Goal: Task Accomplishment & Management: Manage account settings

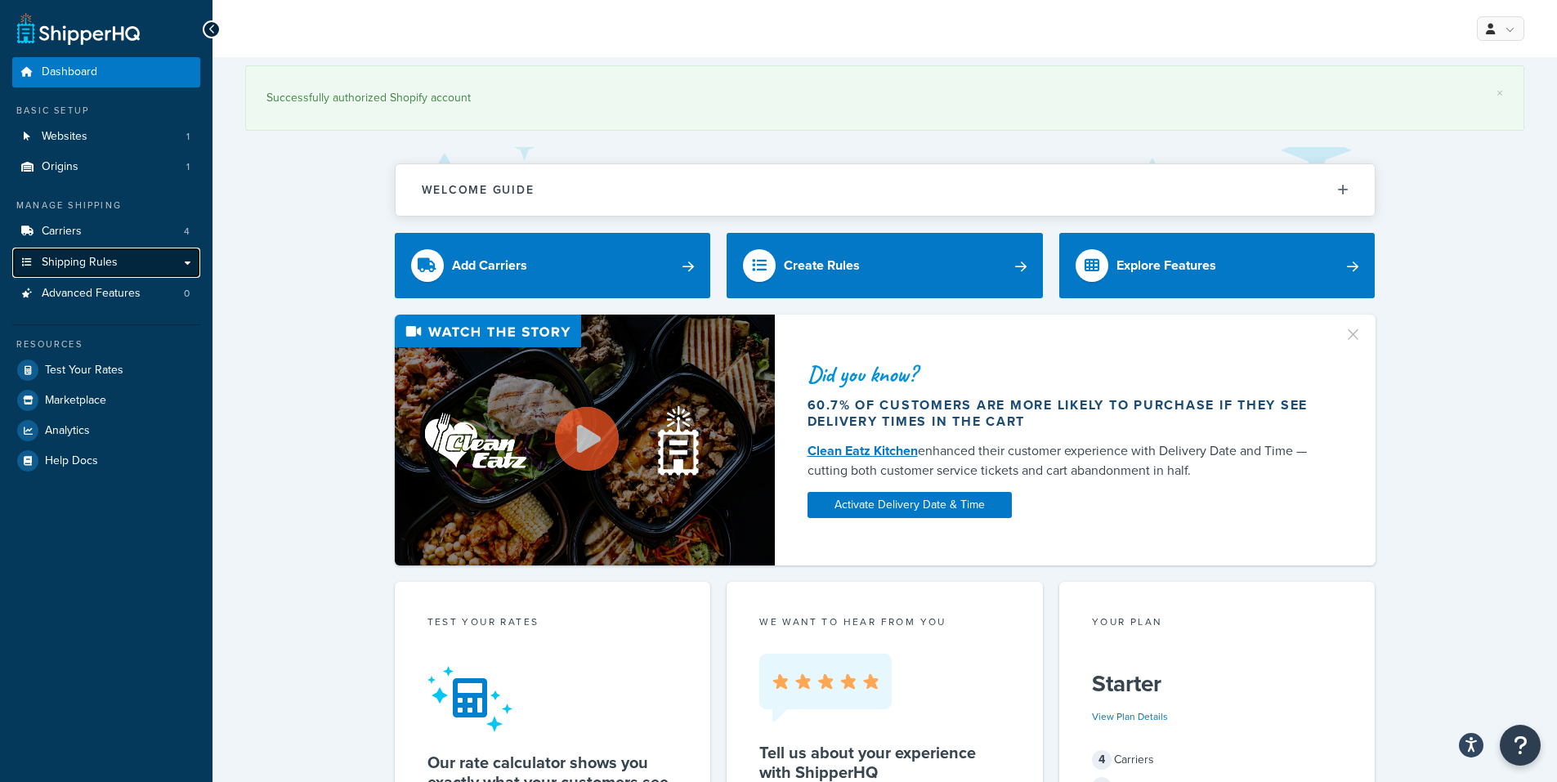
click at [181, 263] on link "Shipping Rules" at bounding box center [106, 263] width 188 height 30
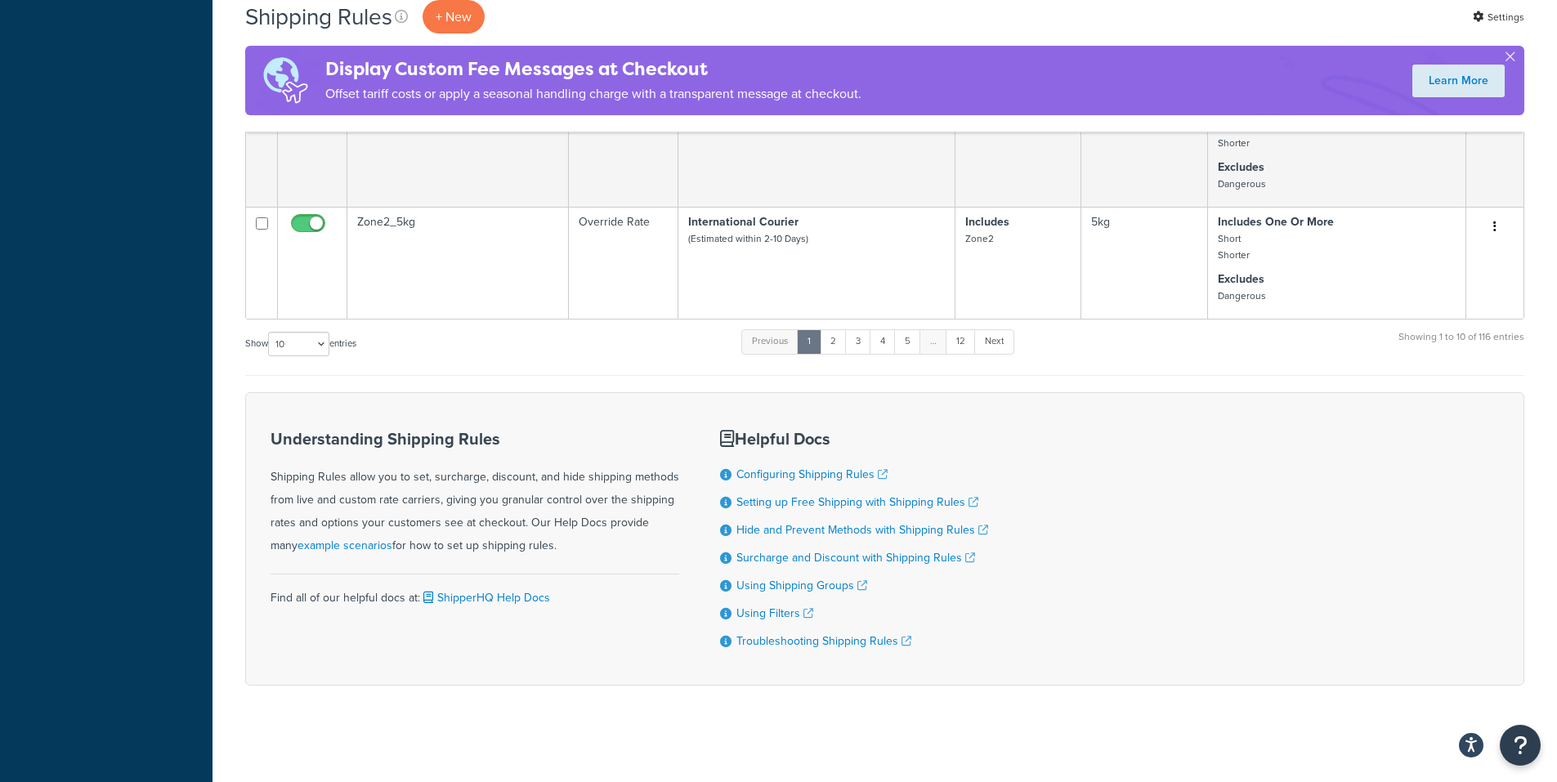
scroll to position [1104, 0]
click at [838, 344] on link "2" at bounding box center [833, 340] width 27 height 25
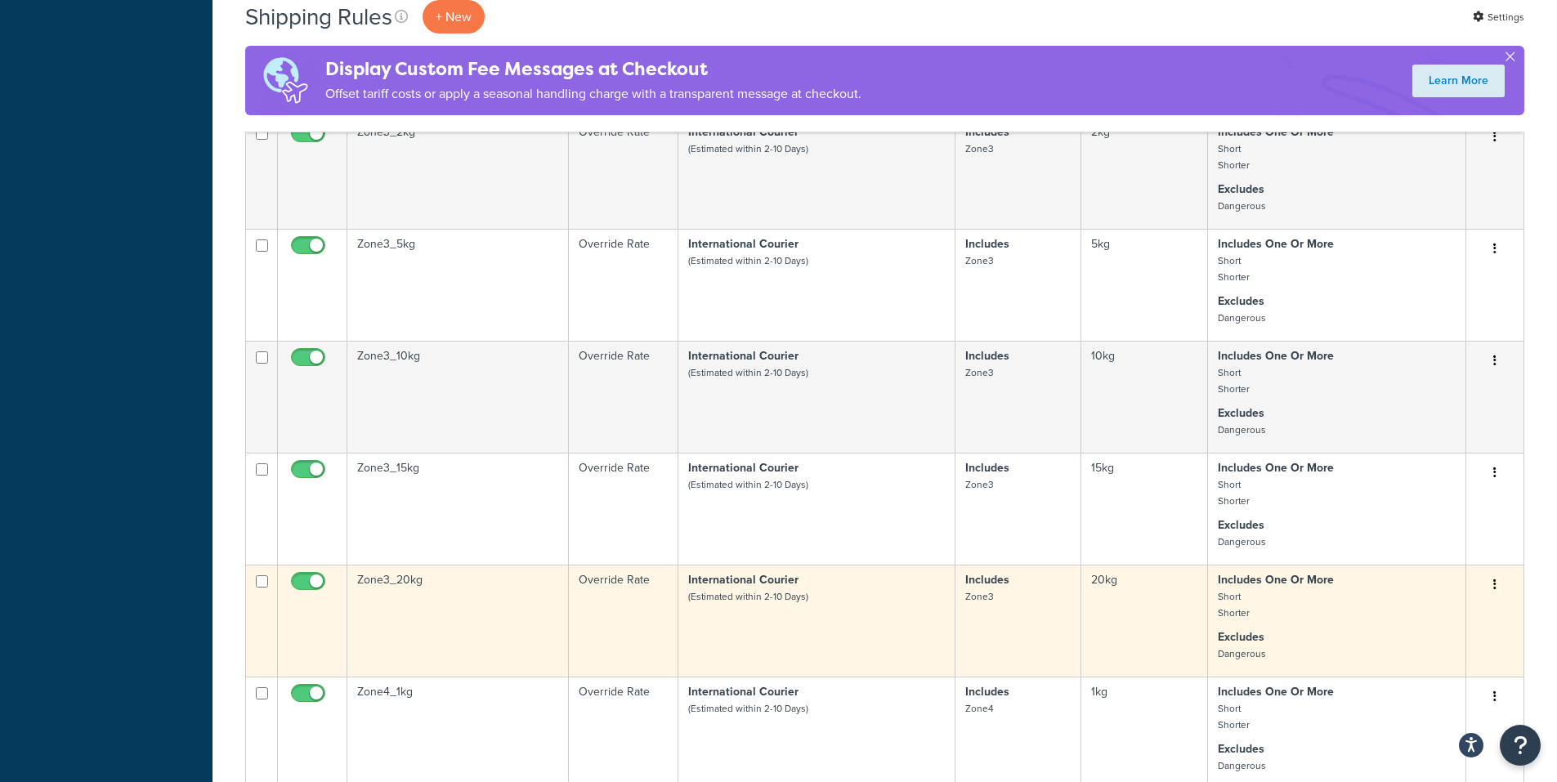
scroll to position [859, 0]
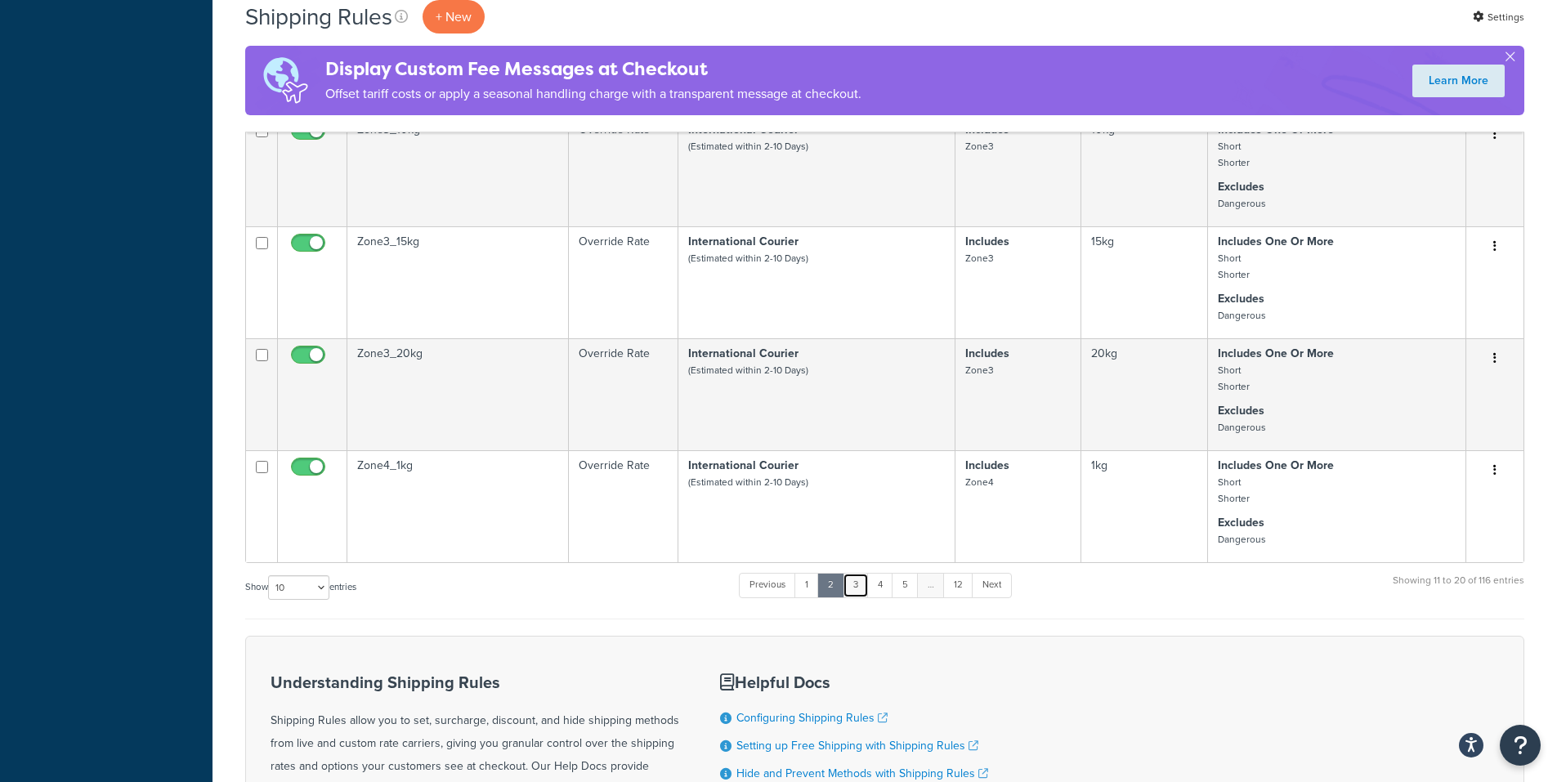
click at [861, 584] on link "3" at bounding box center [856, 585] width 26 height 25
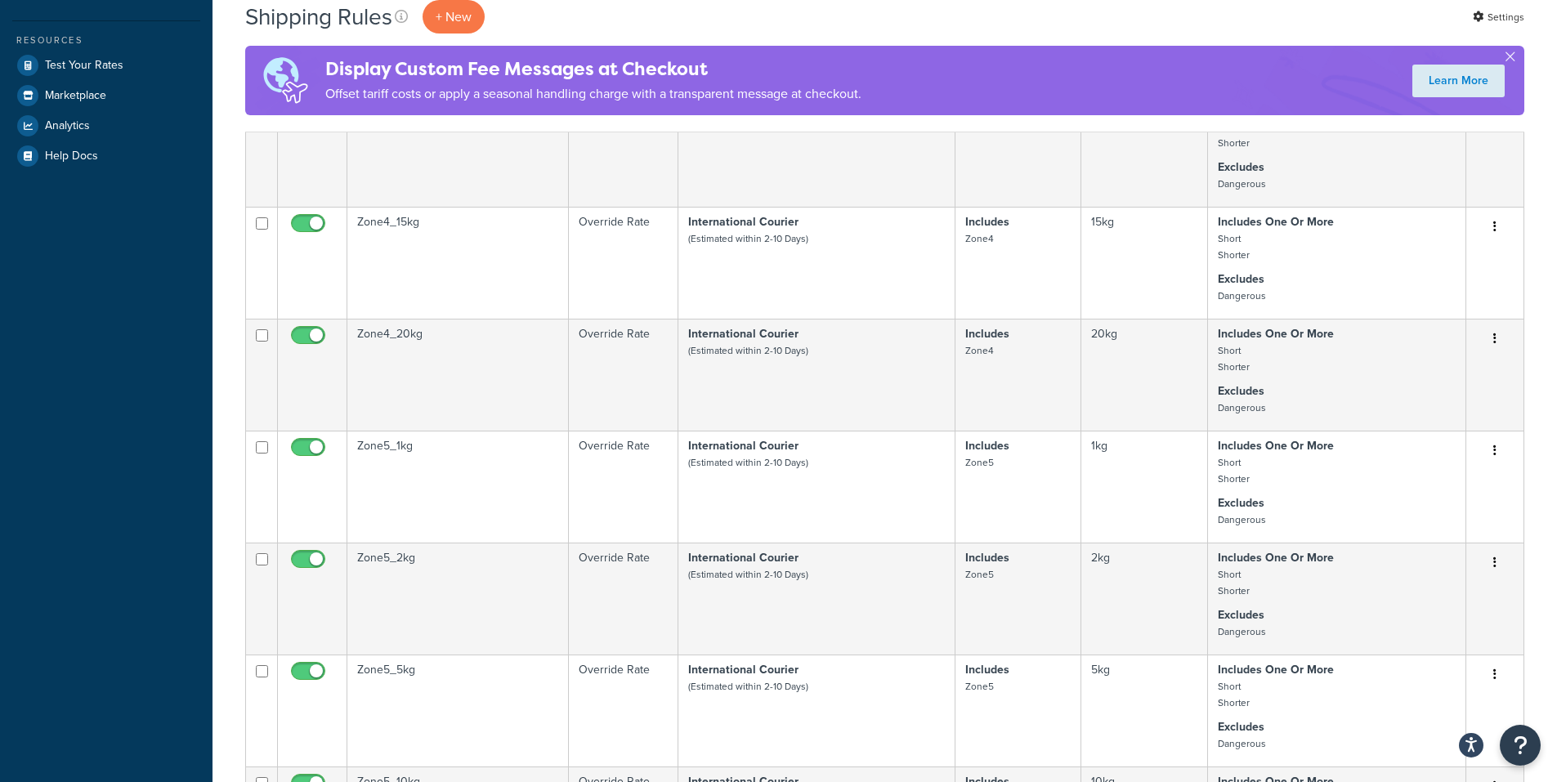
scroll to position [0, 0]
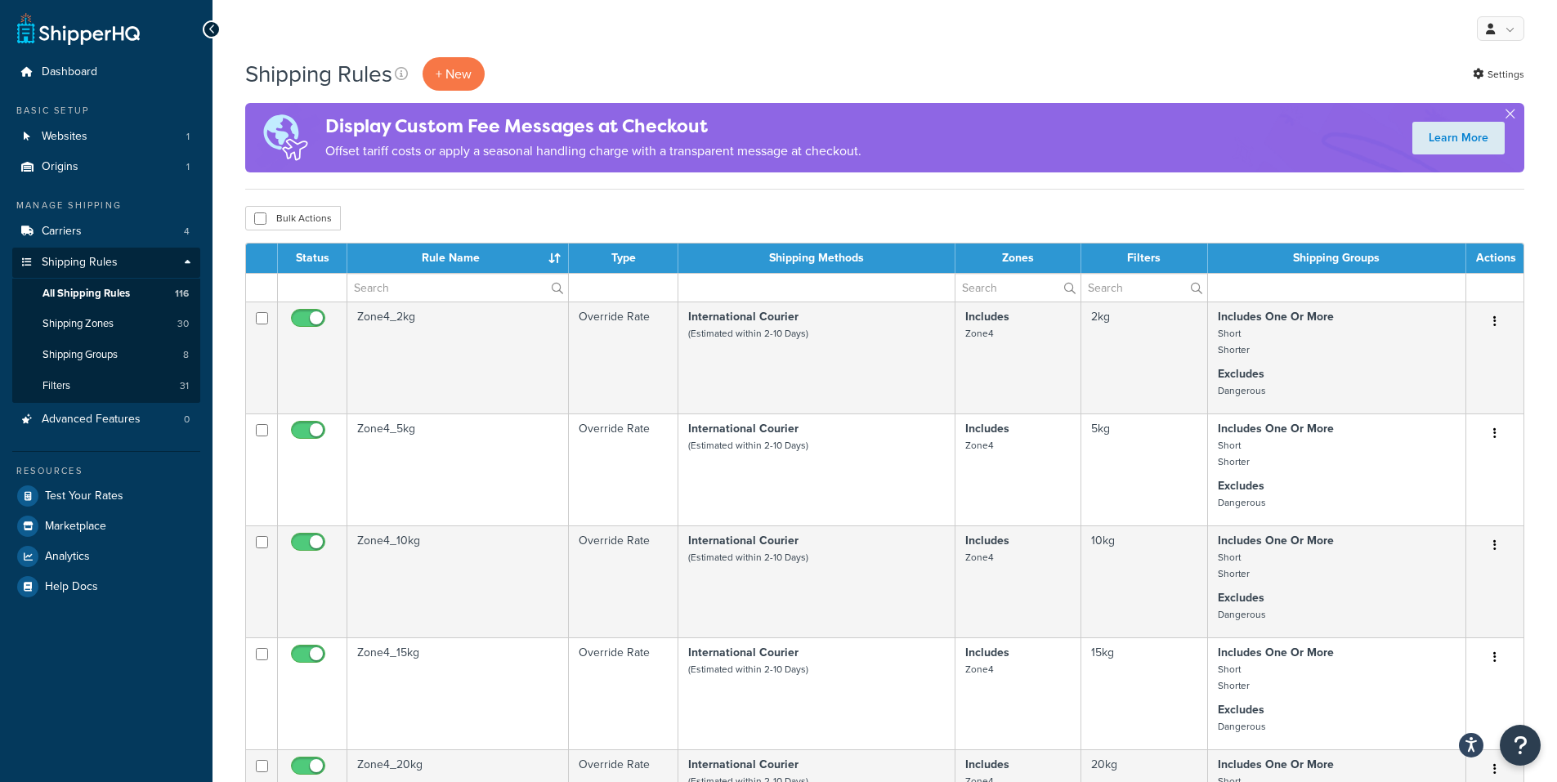
click at [458, 257] on th "Rule Name" at bounding box center [457, 258] width 221 height 29
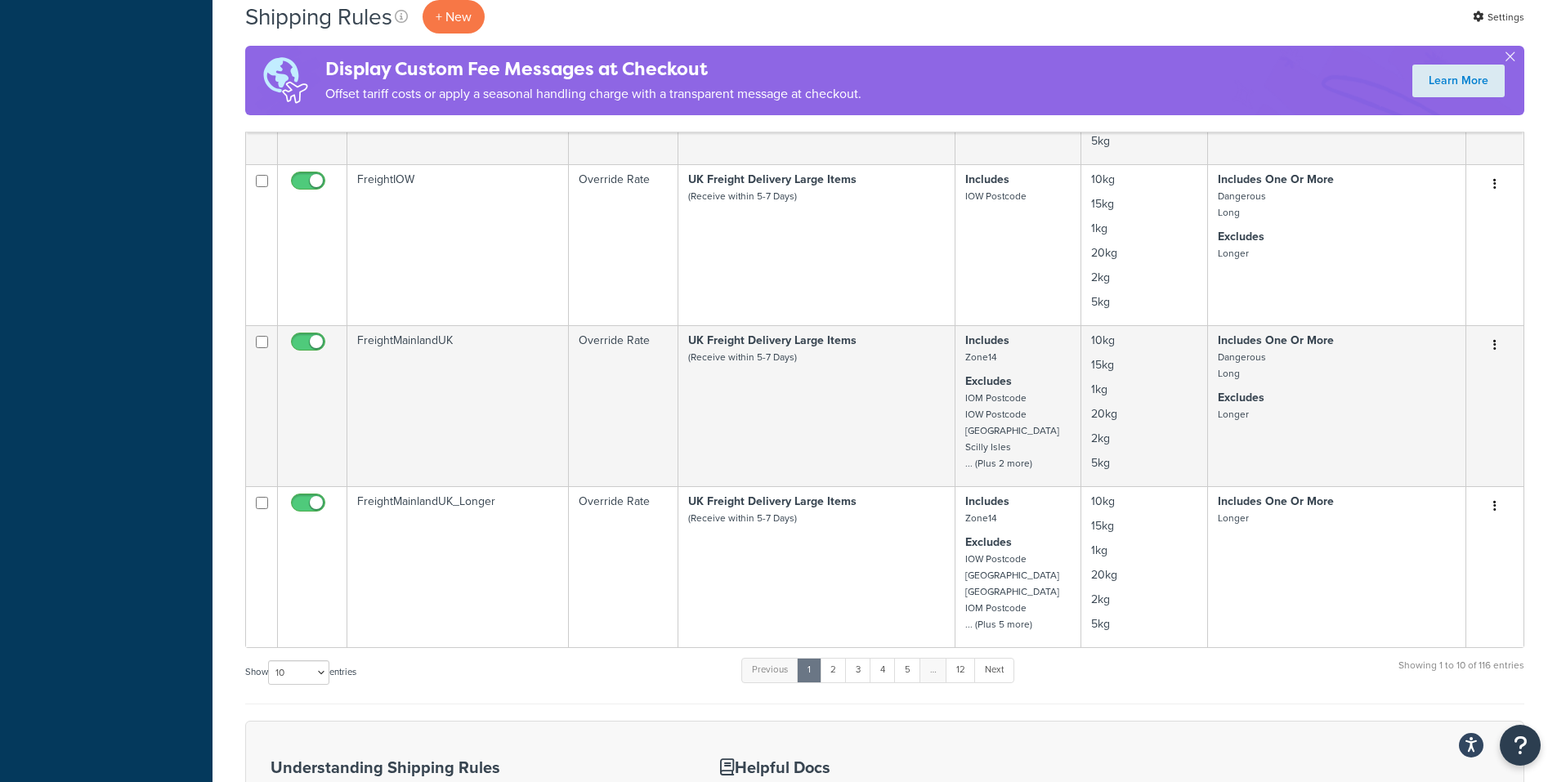
scroll to position [1471, 0]
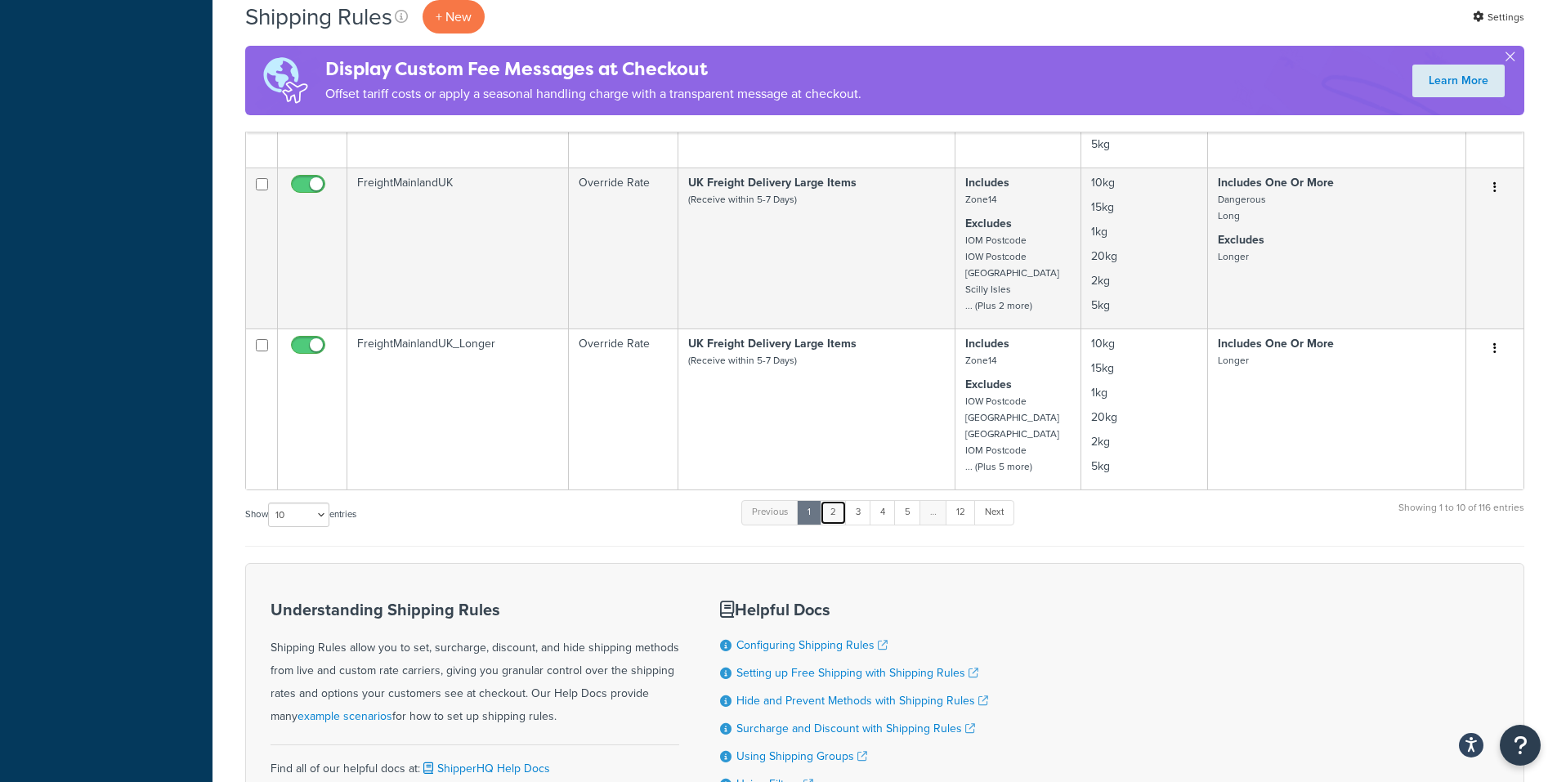
click at [837, 518] on link "2" at bounding box center [833, 512] width 27 height 25
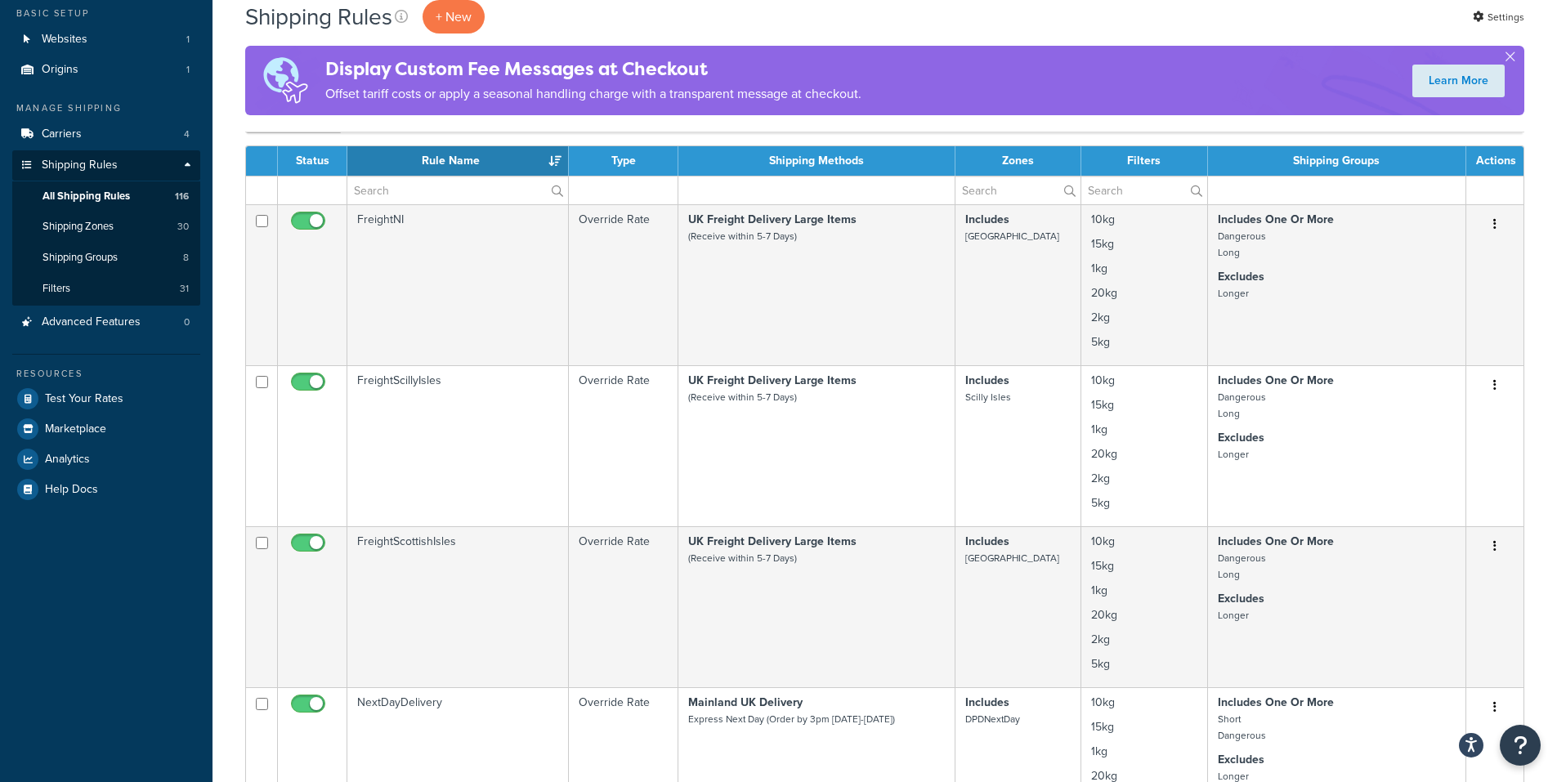
scroll to position [82, 0]
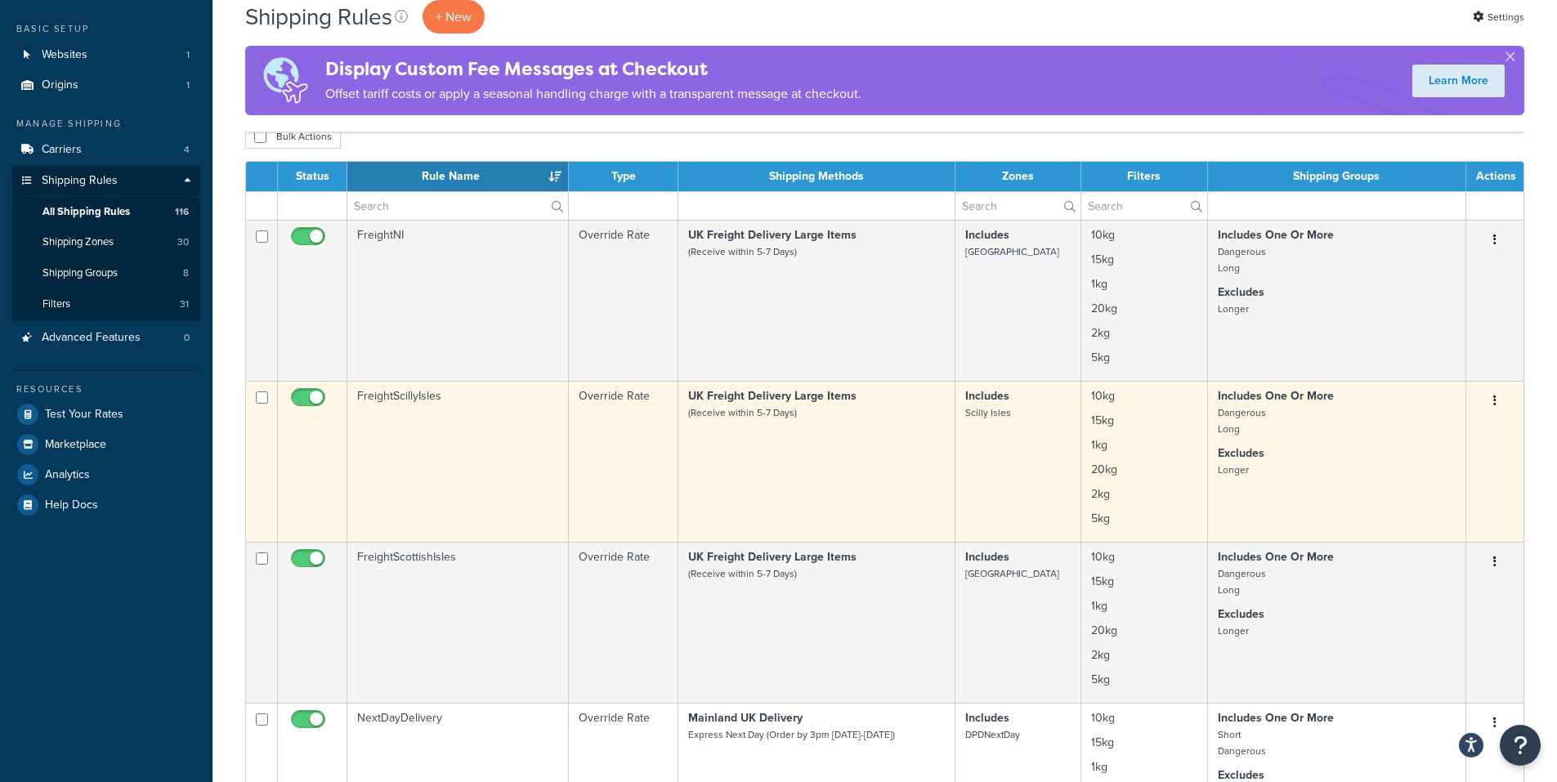
click at [432, 400] on td "FreightScillyIsles" at bounding box center [457, 461] width 221 height 161
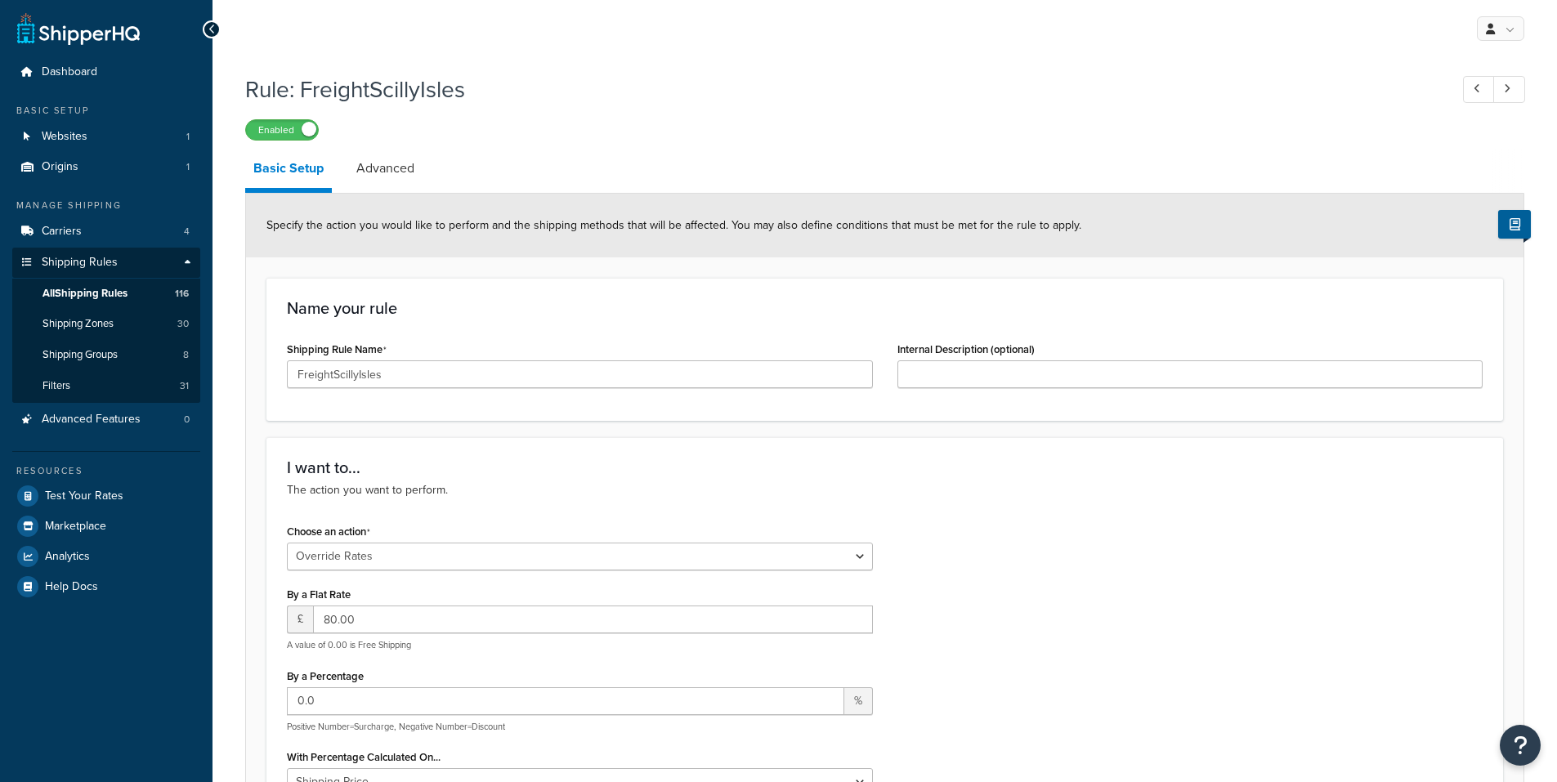
select select "OVERRIDE"
select select "LOCATION"
click at [84, 352] on span "Shipping Groups" at bounding box center [79, 355] width 75 height 14
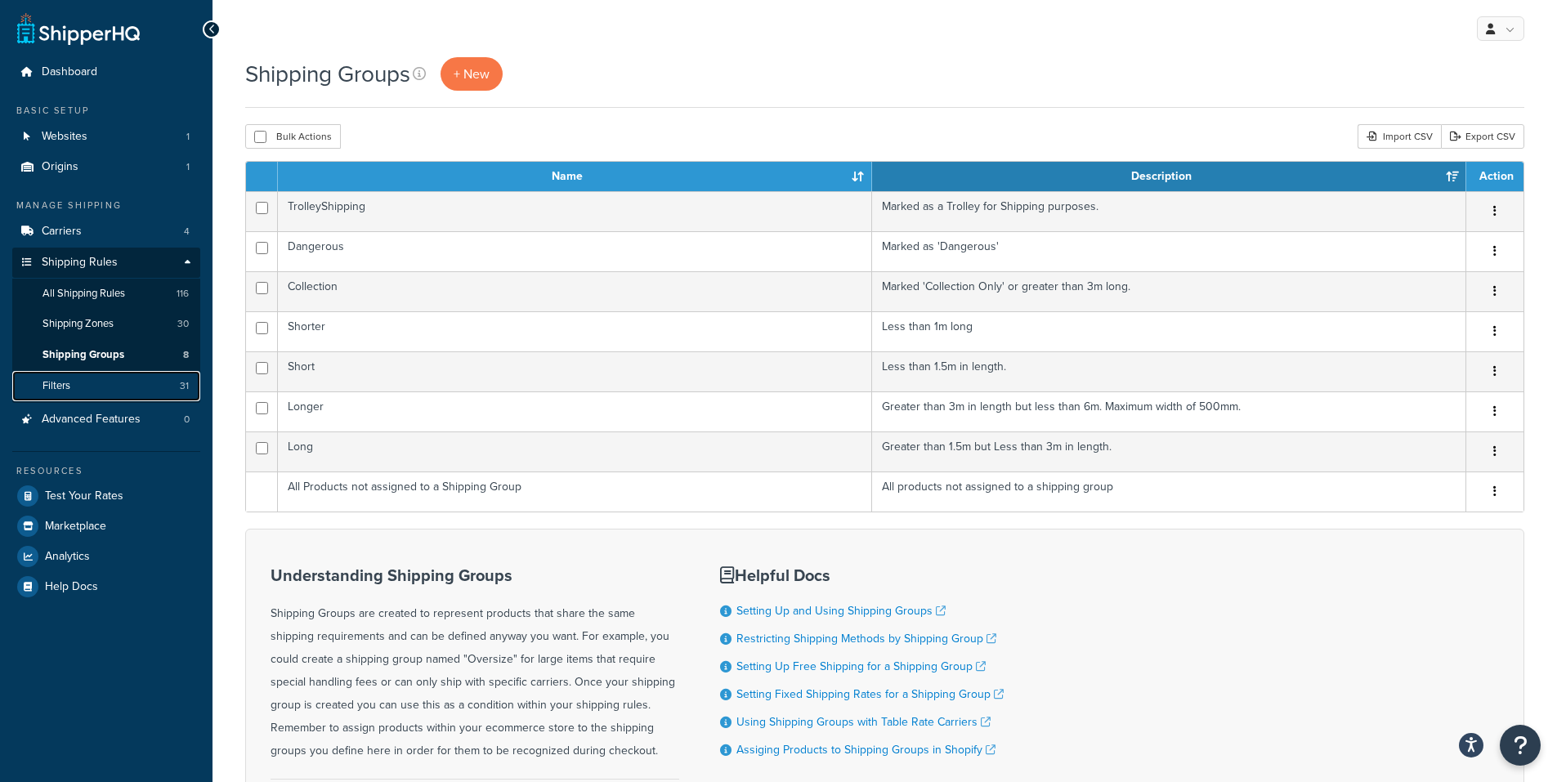
click at [87, 384] on link "Filters 31" at bounding box center [106, 386] width 188 height 30
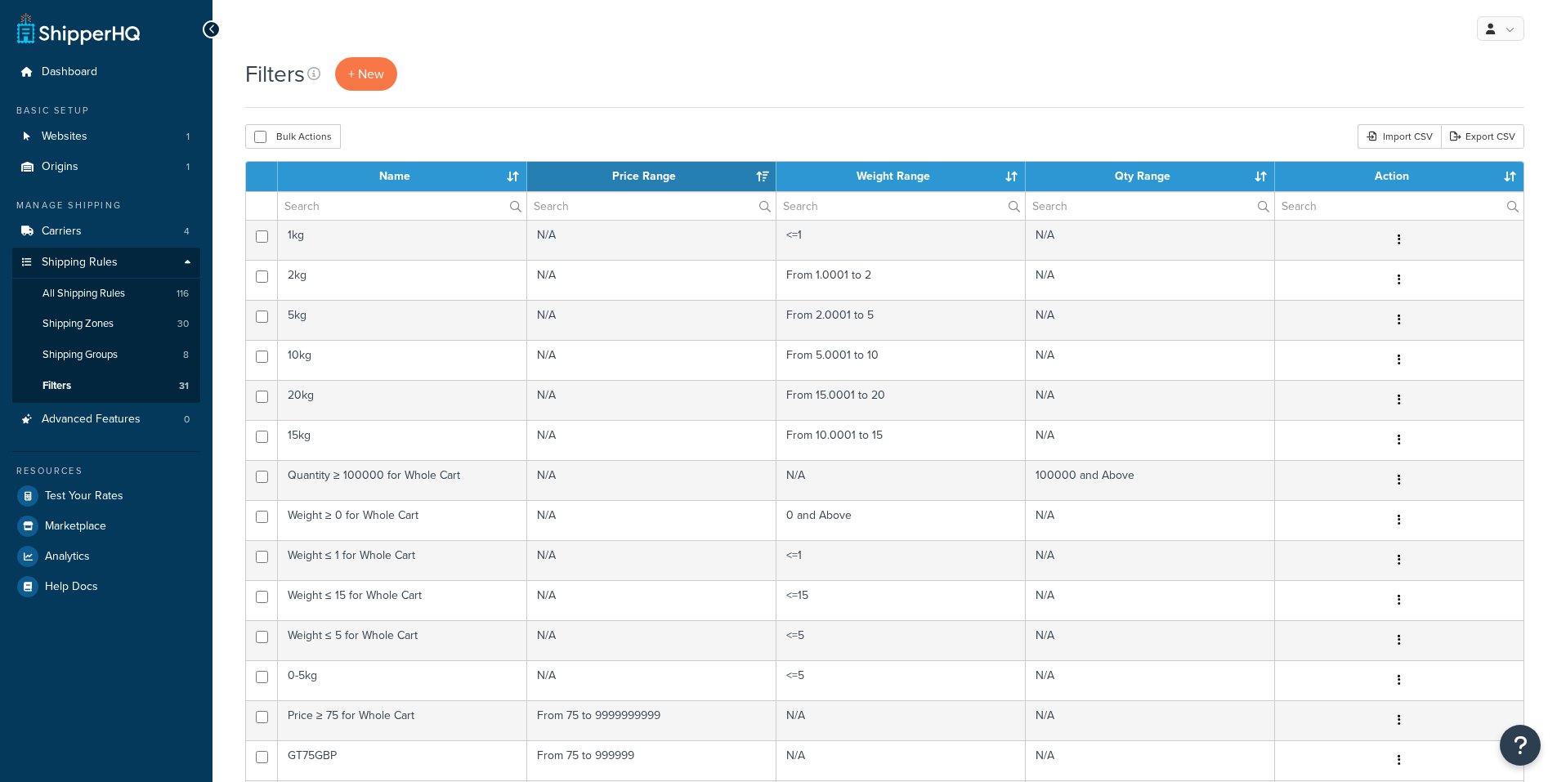
select select "15"
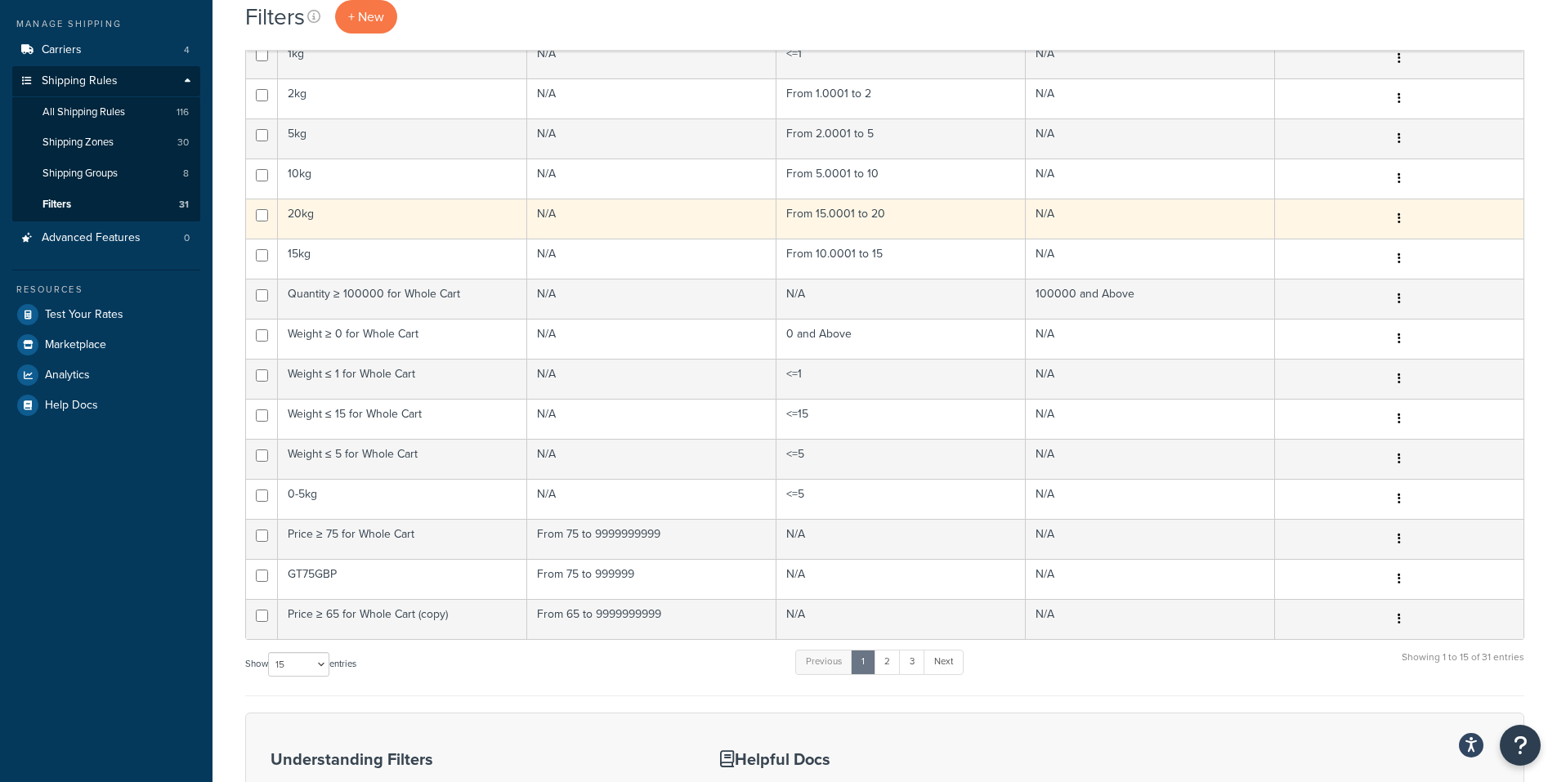
scroll to position [245, 0]
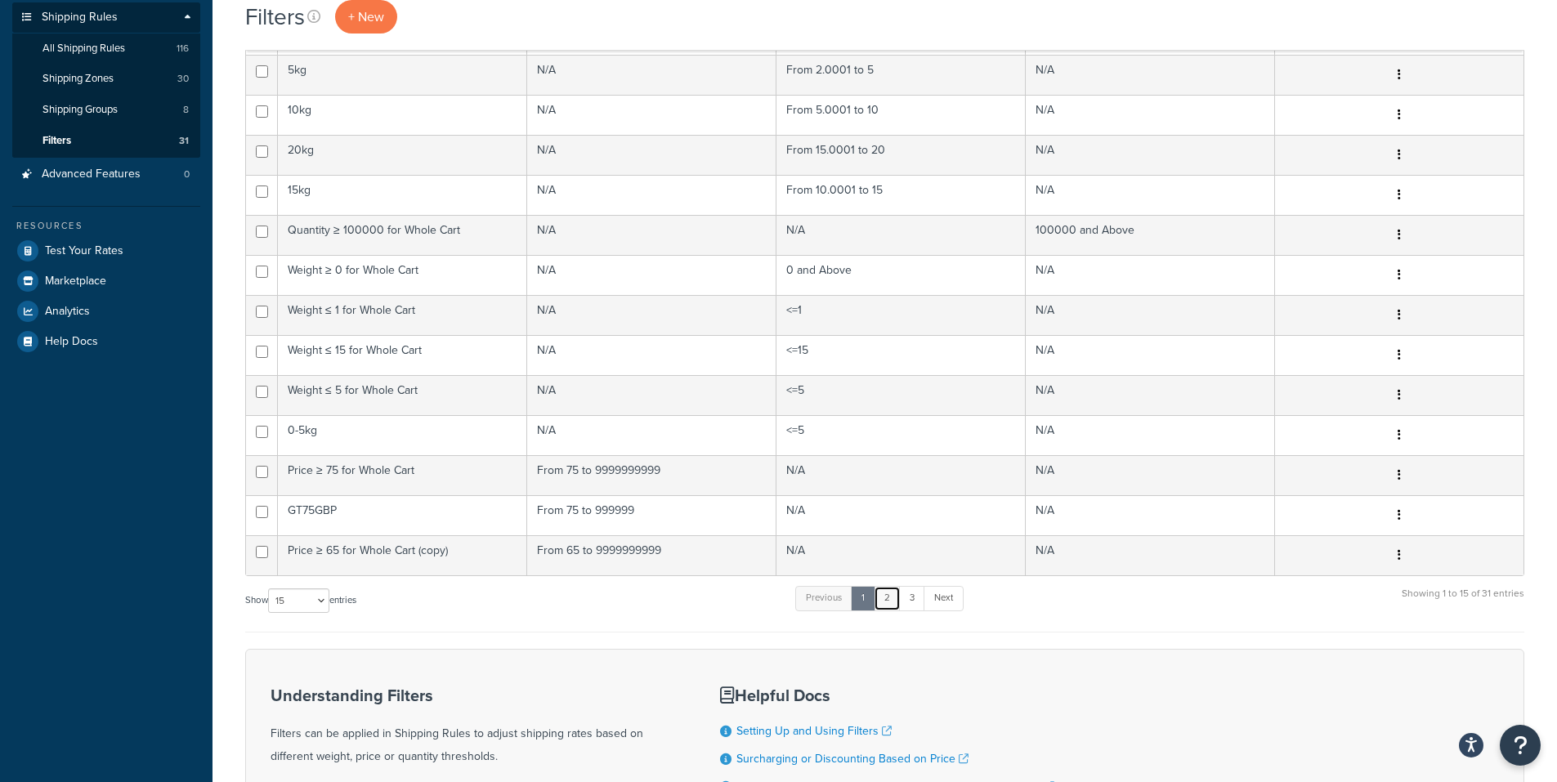
click at [892, 599] on link "2" at bounding box center [887, 598] width 27 height 25
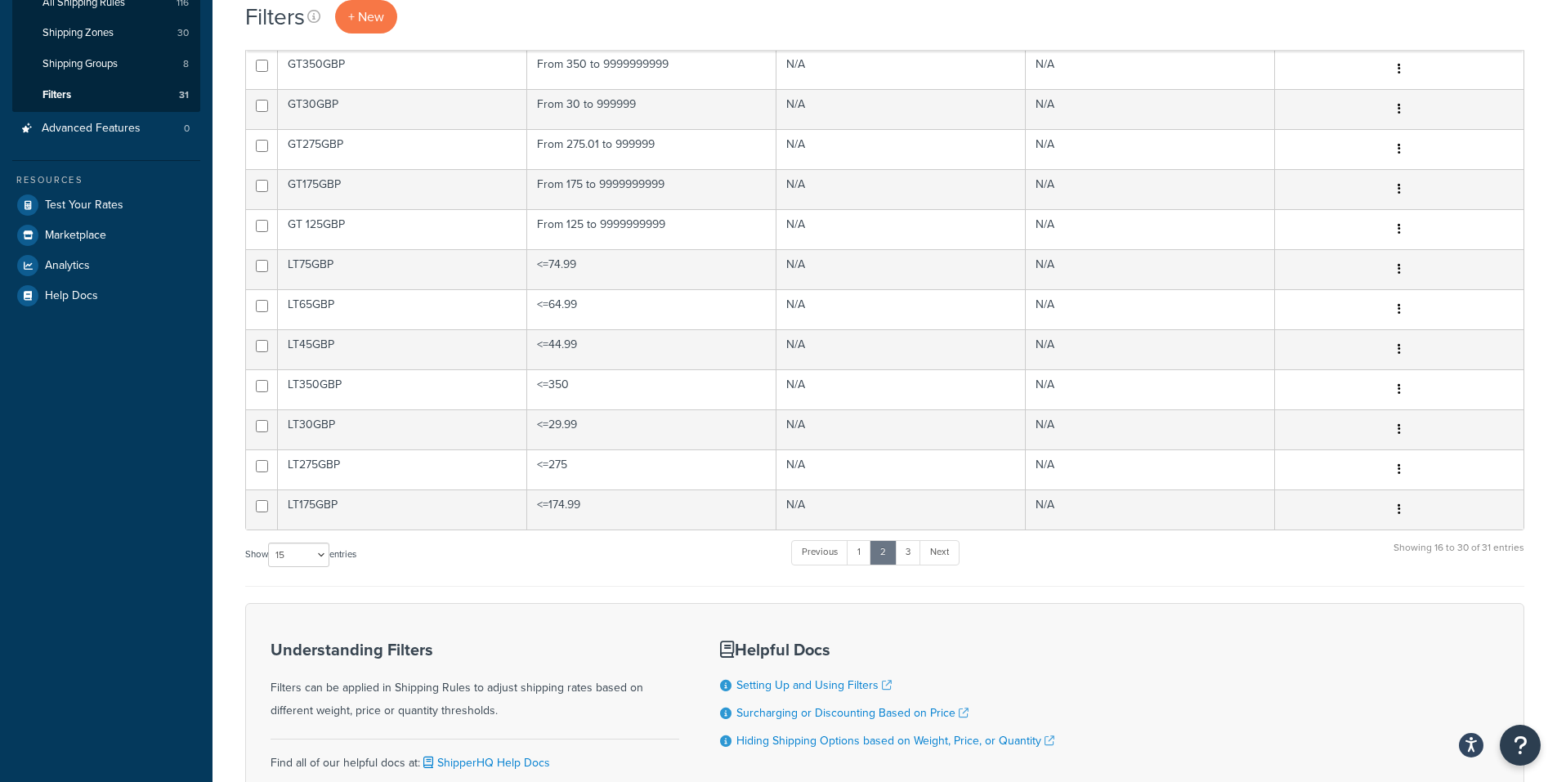
scroll to position [327, 0]
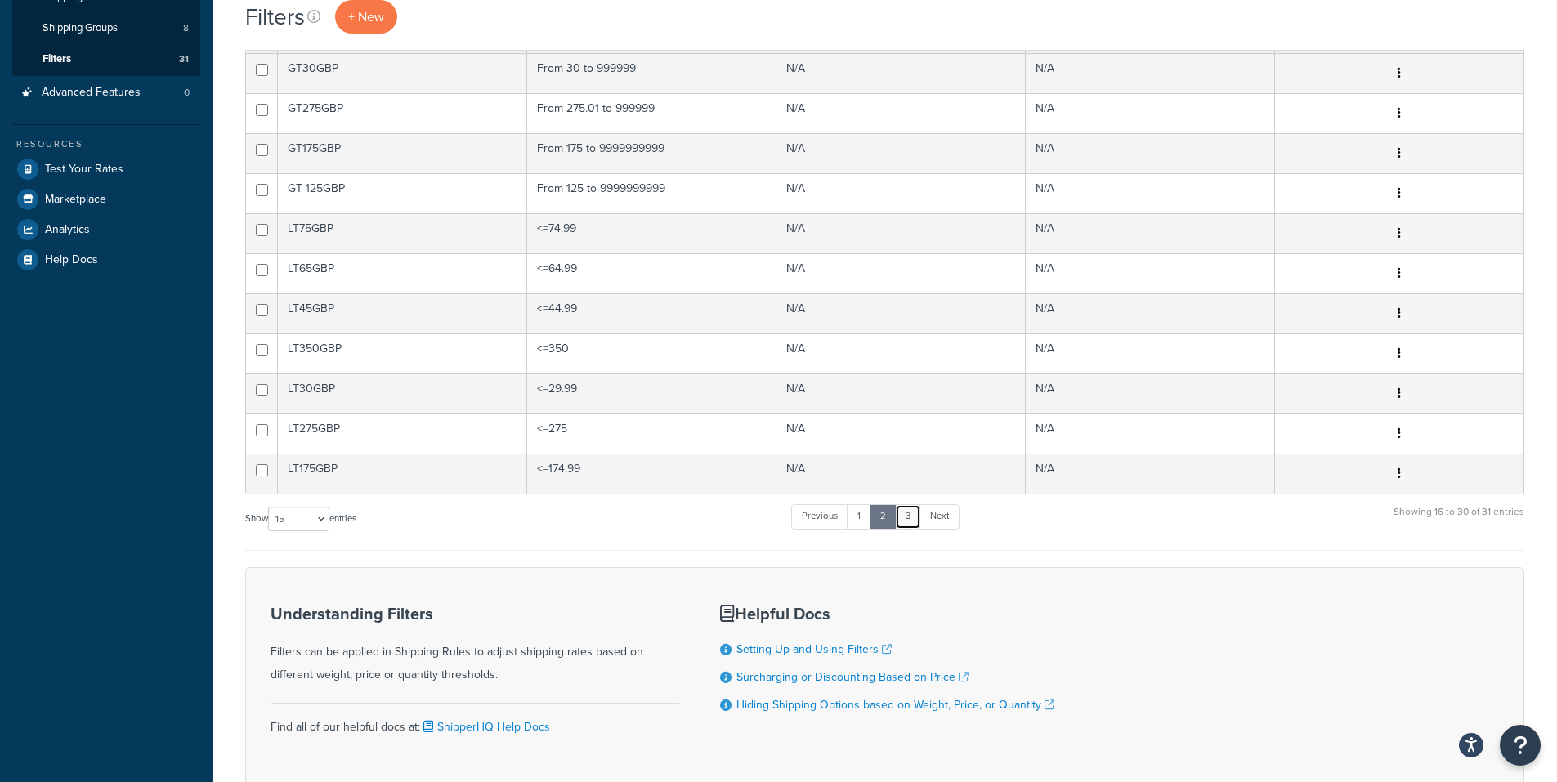
click at [909, 520] on link "3" at bounding box center [908, 516] width 26 height 25
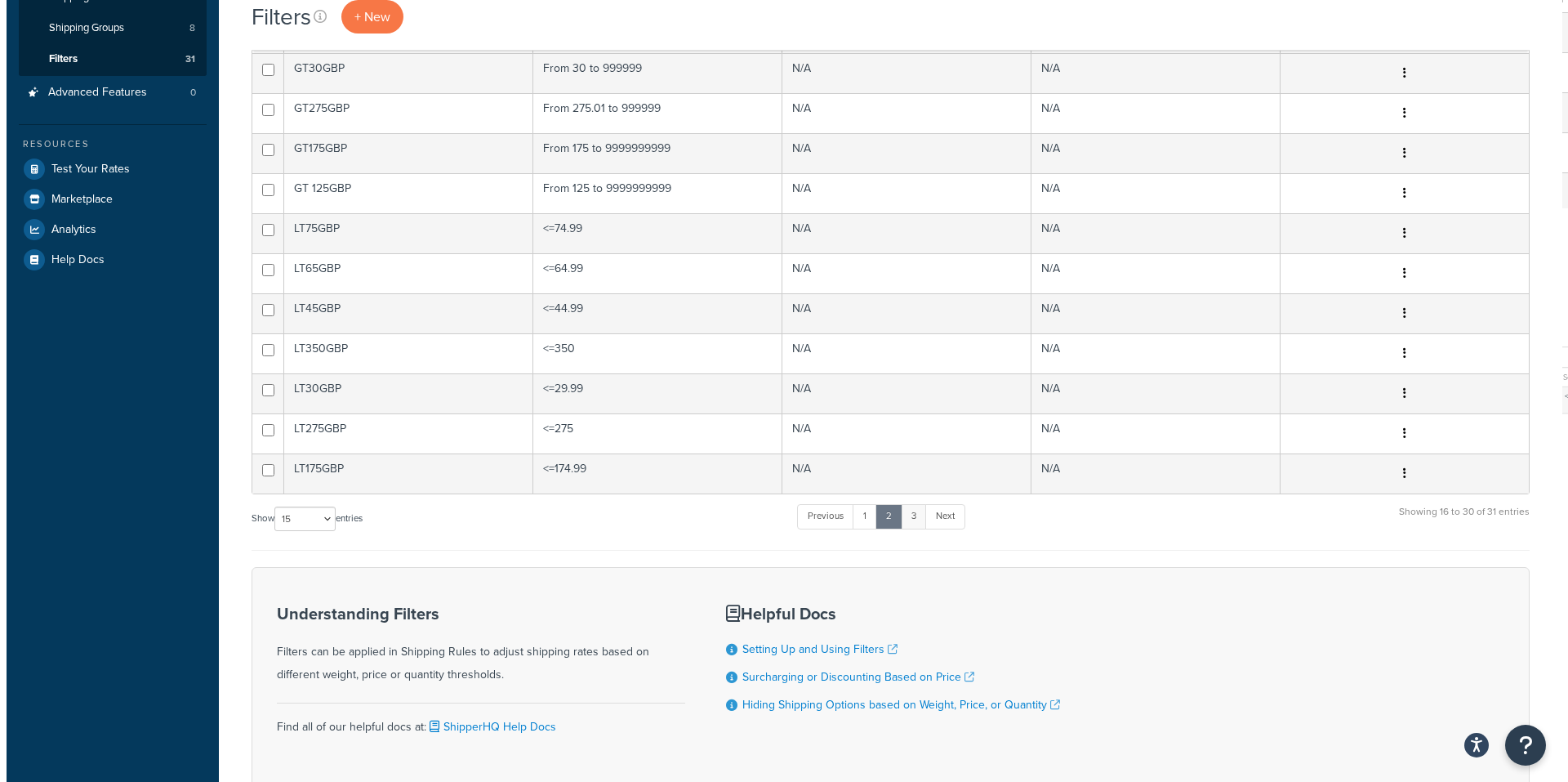
scroll to position [0, 0]
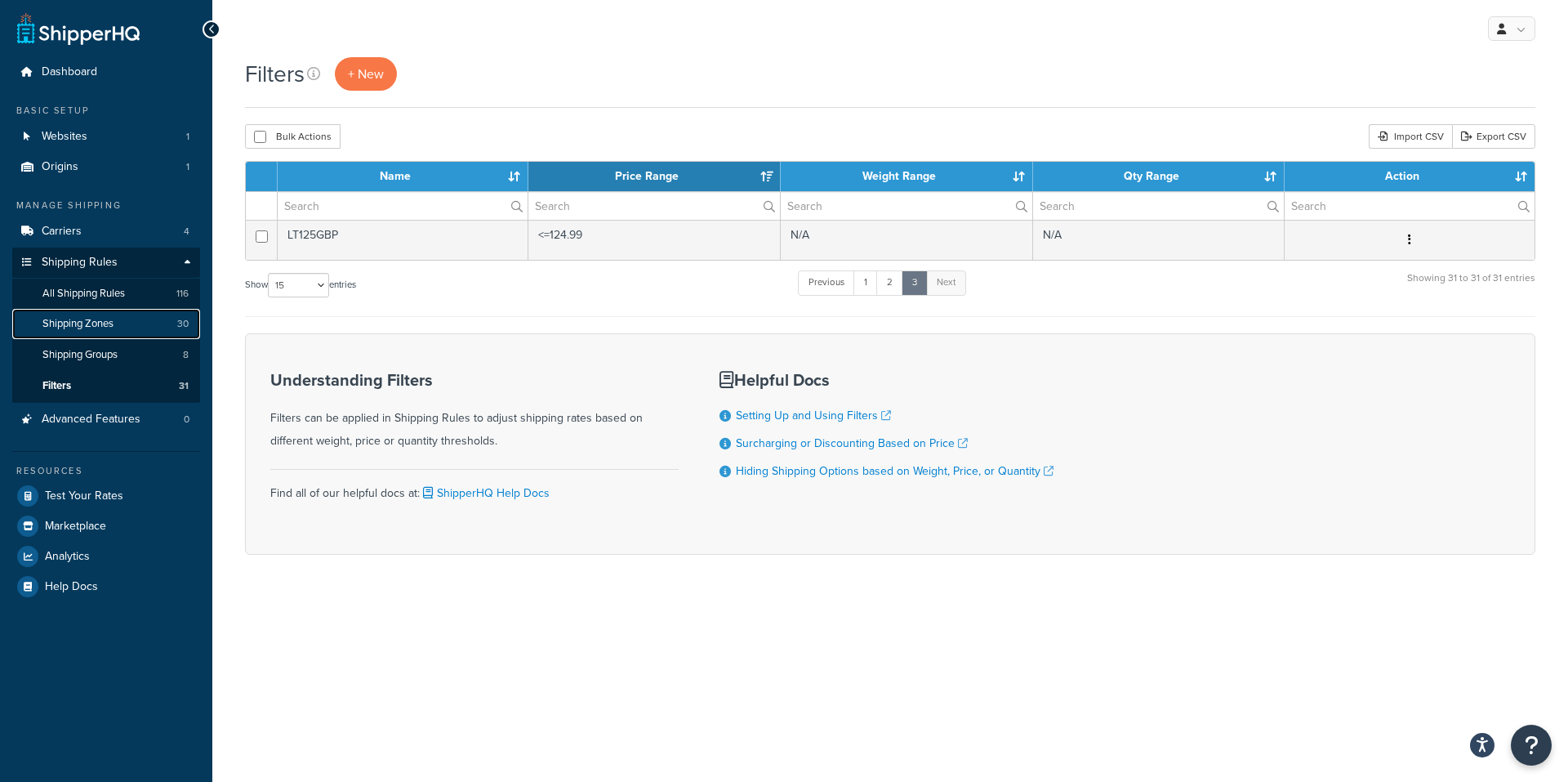
click at [112, 323] on span "Shipping Zones" at bounding box center [77, 324] width 71 height 14
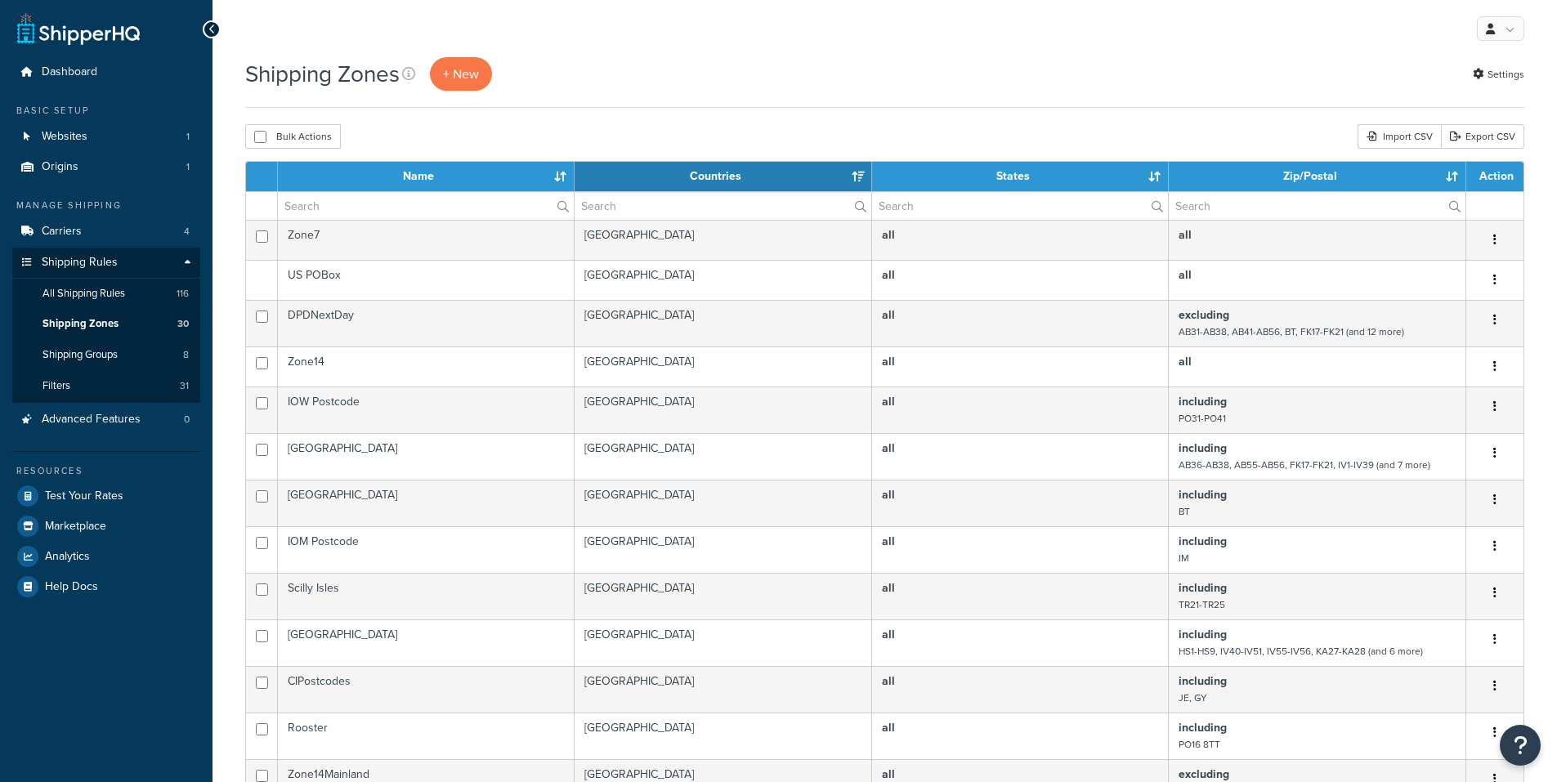
select select "15"
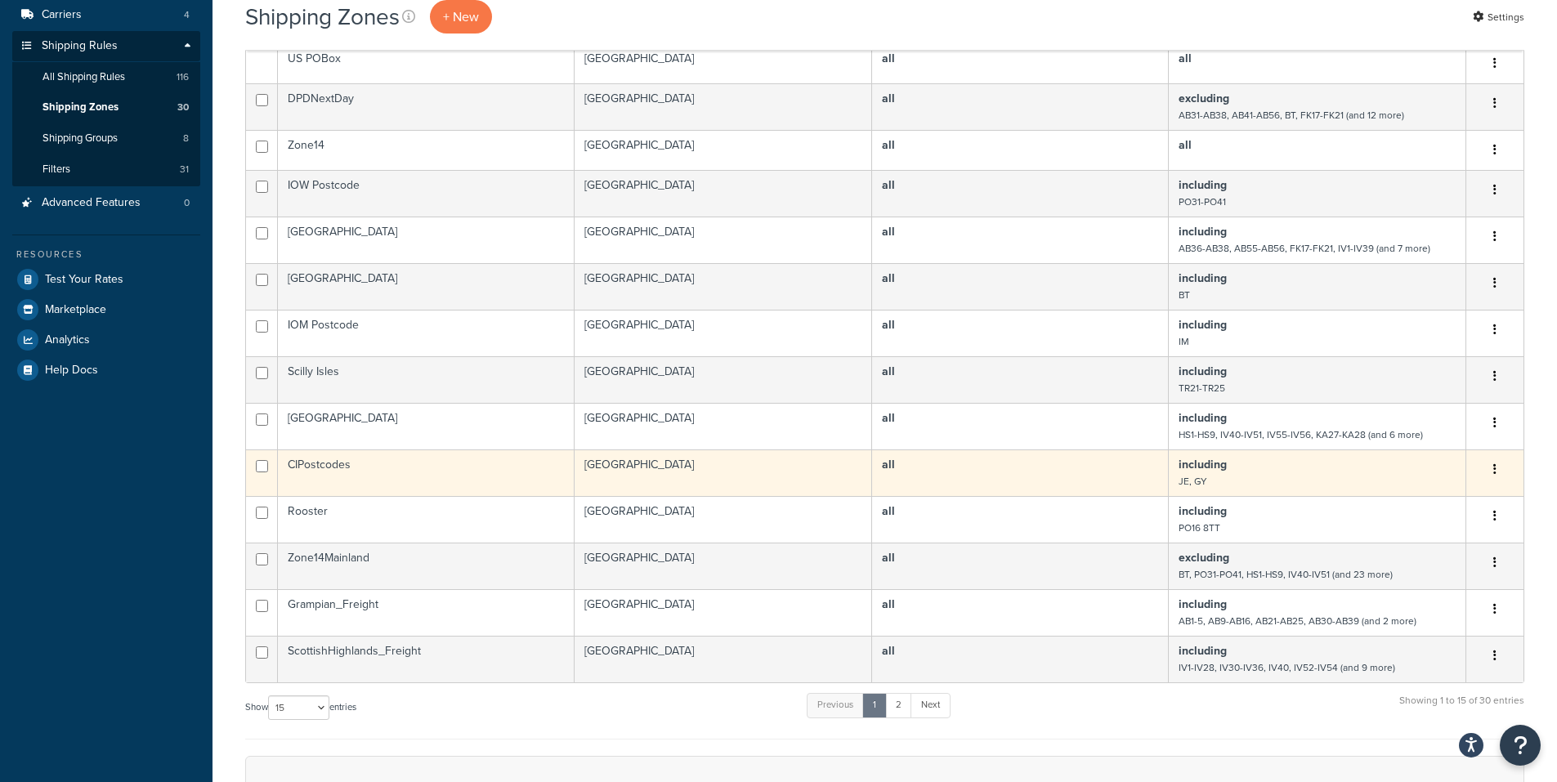
scroll to position [245, 0]
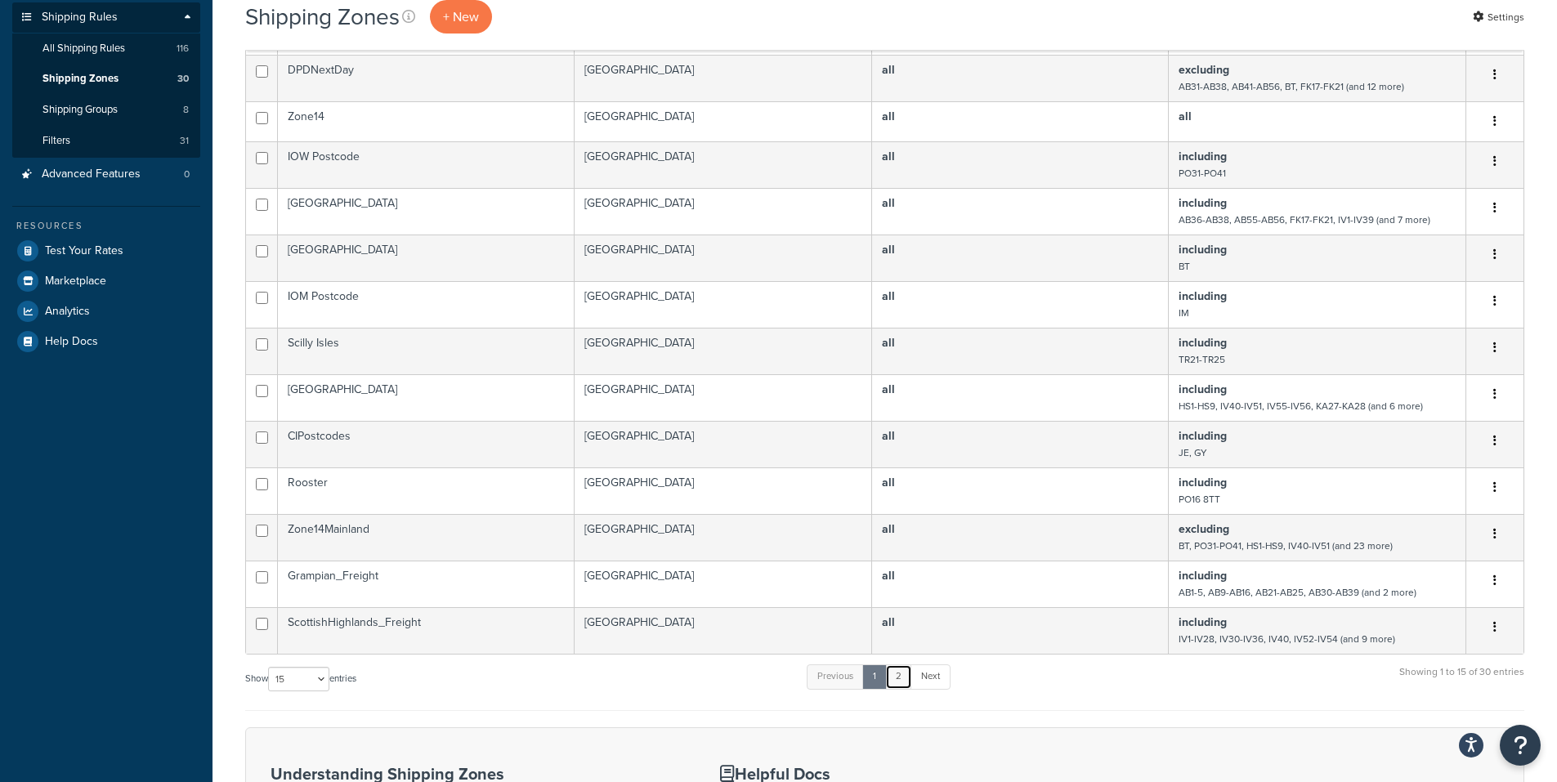
click at [902, 679] on link "2" at bounding box center [898, 676] width 27 height 25
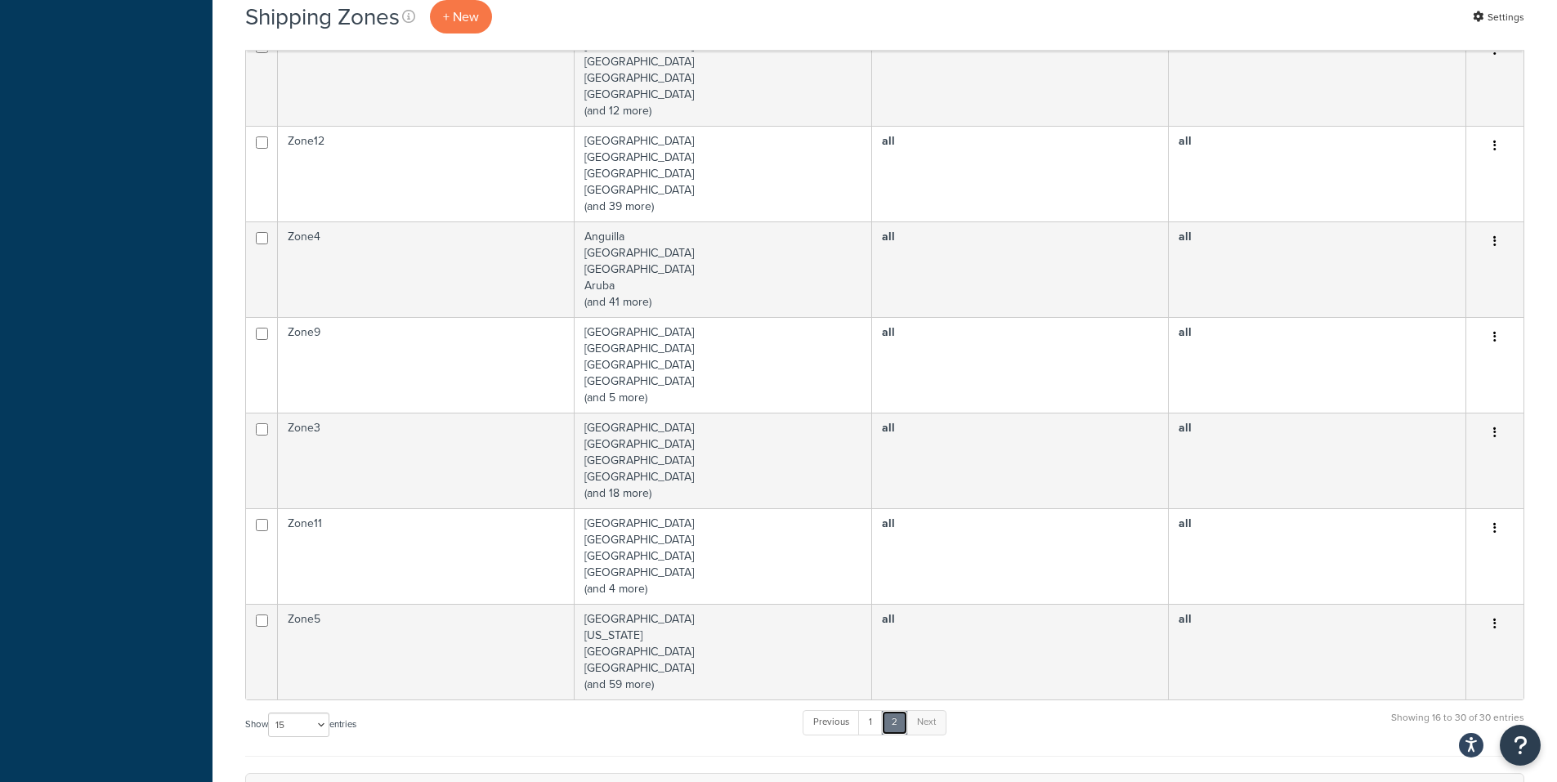
scroll to position [899, 0]
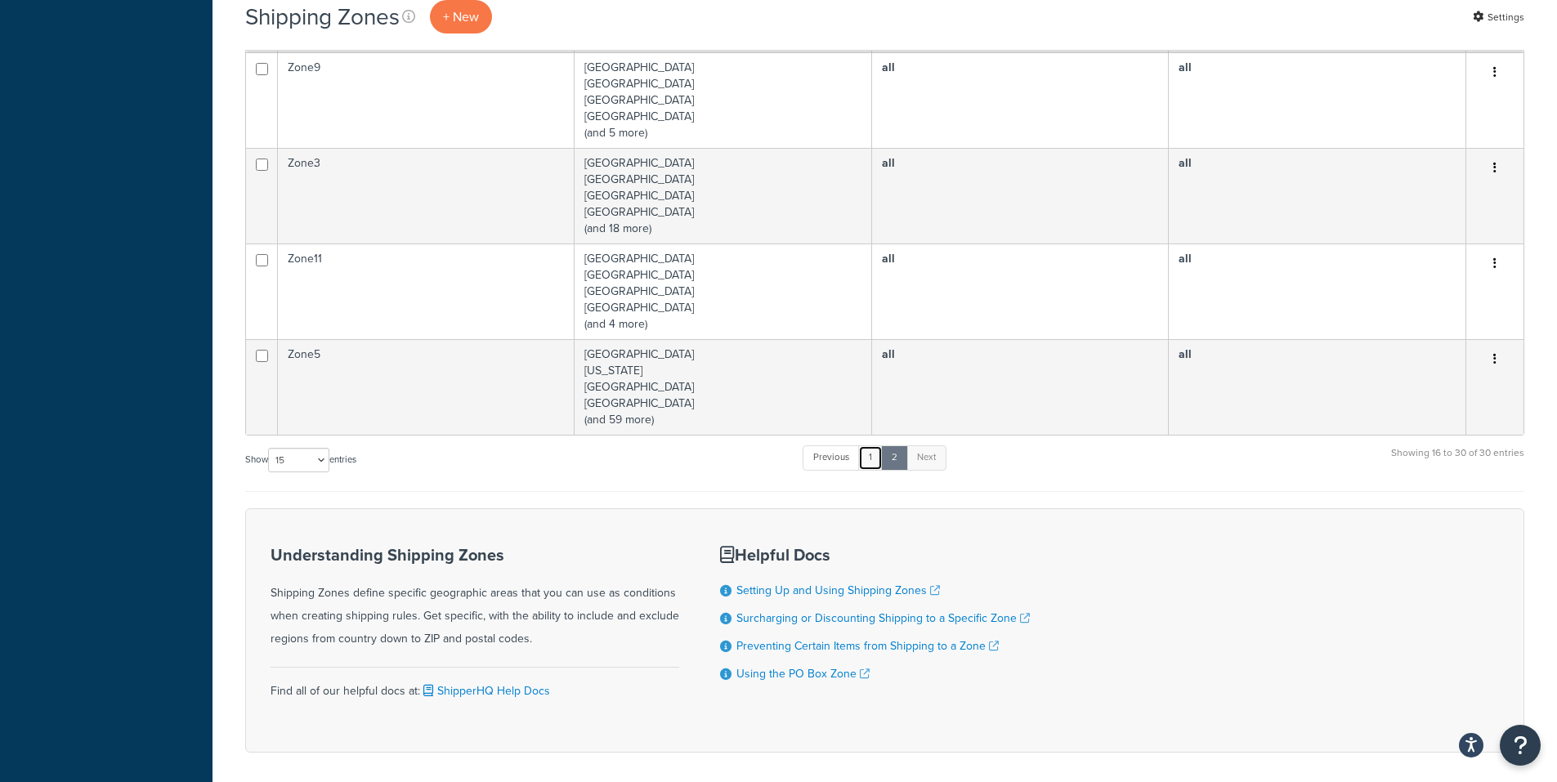
click at [871, 454] on link "1" at bounding box center [870, 457] width 25 height 25
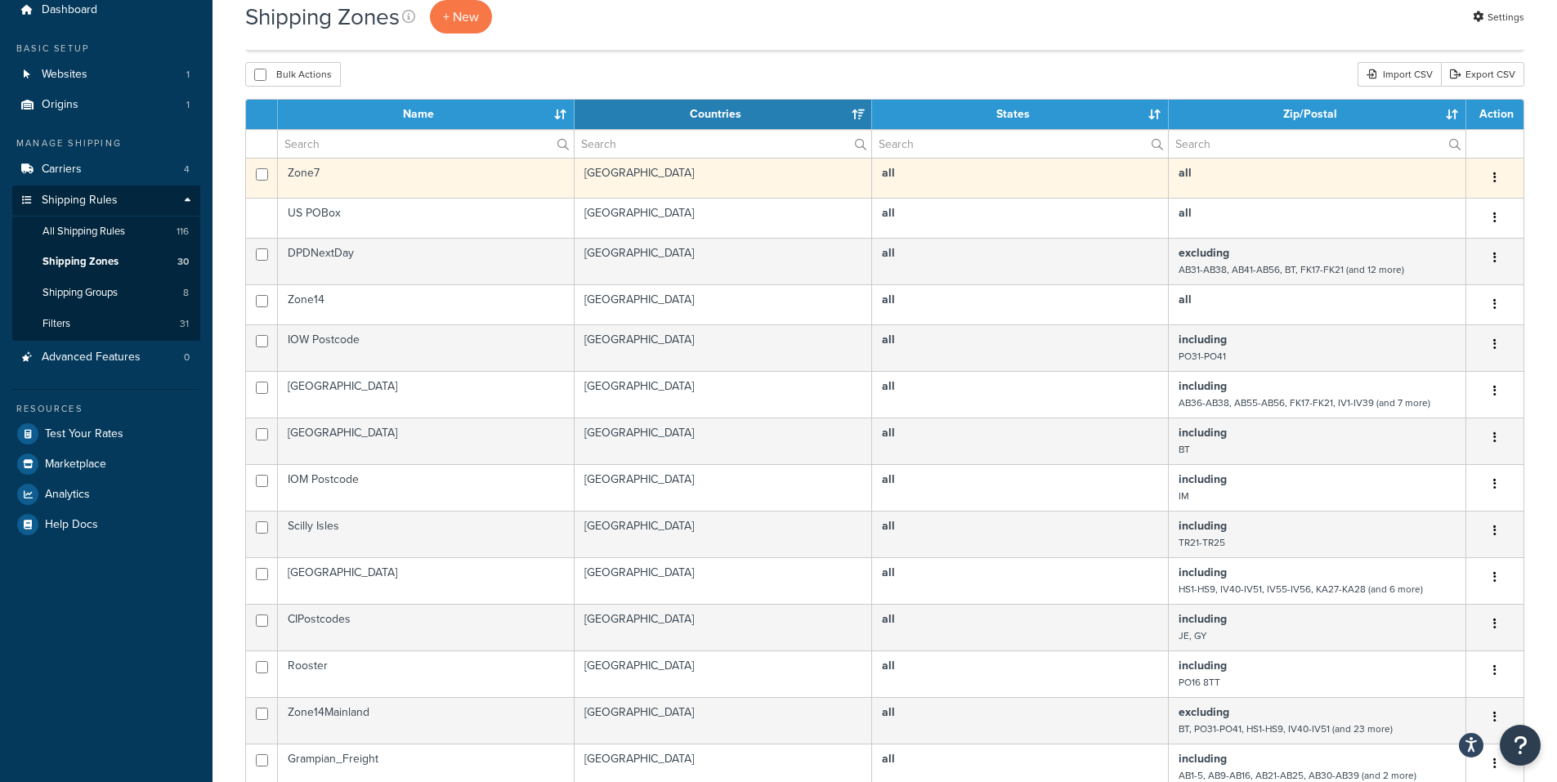
scroll to position [0, 0]
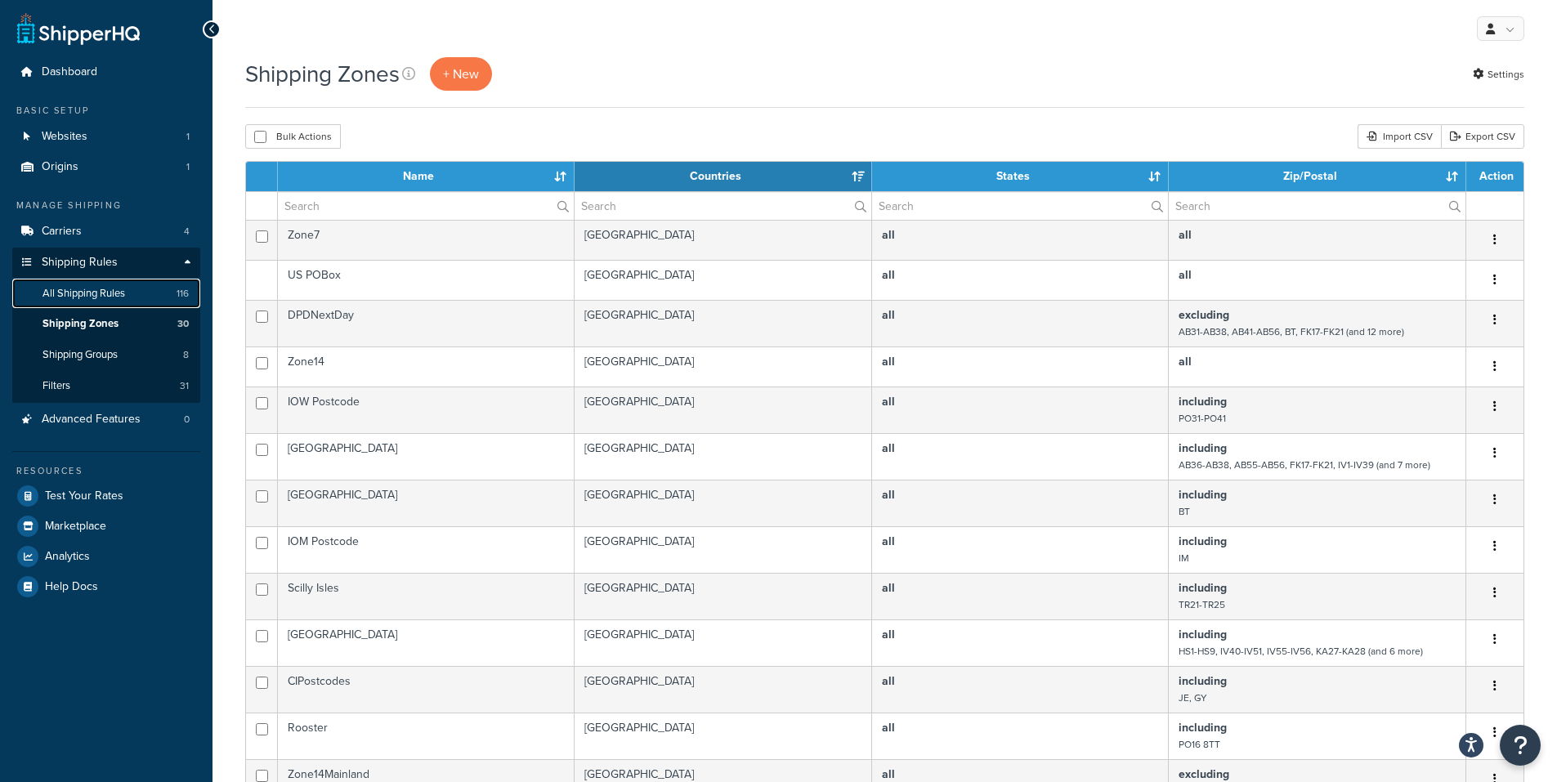
click at [96, 292] on span "All Shipping Rules" at bounding box center [83, 294] width 83 height 14
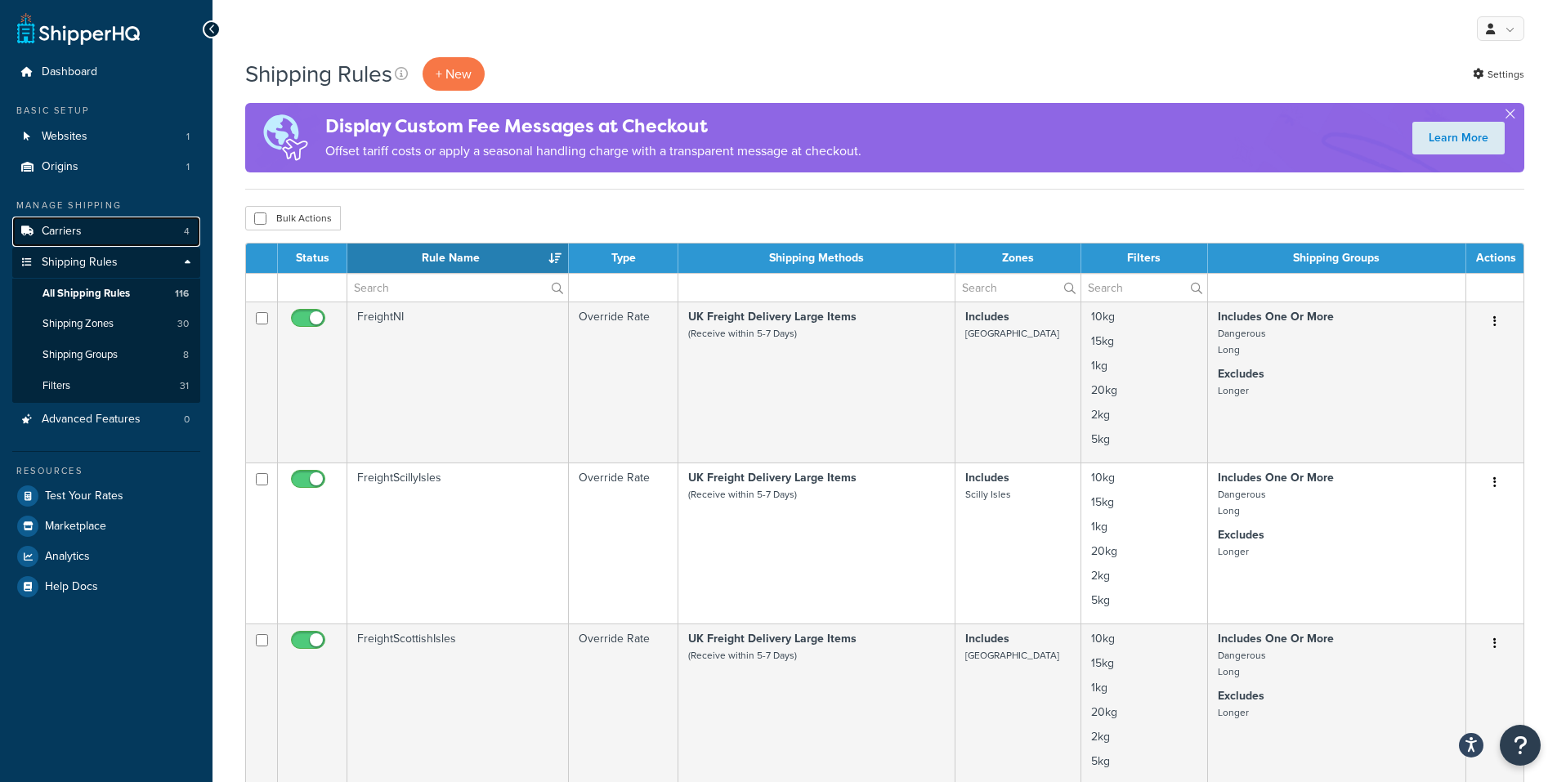
click at [96, 235] on link "Carriers 4" at bounding box center [106, 232] width 188 height 30
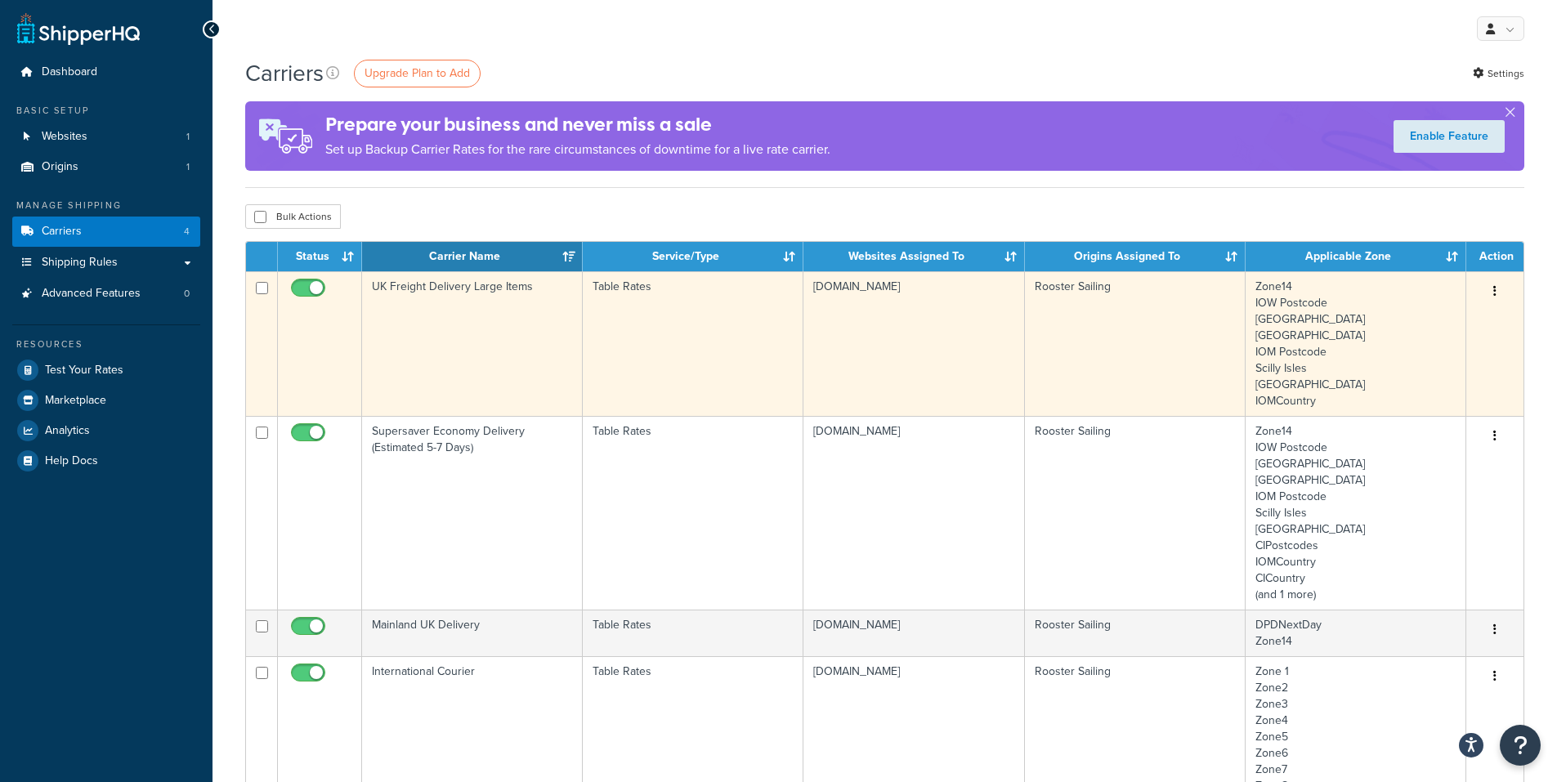
click at [432, 283] on td "UK Freight Delivery Large Items" at bounding box center [472, 343] width 221 height 145
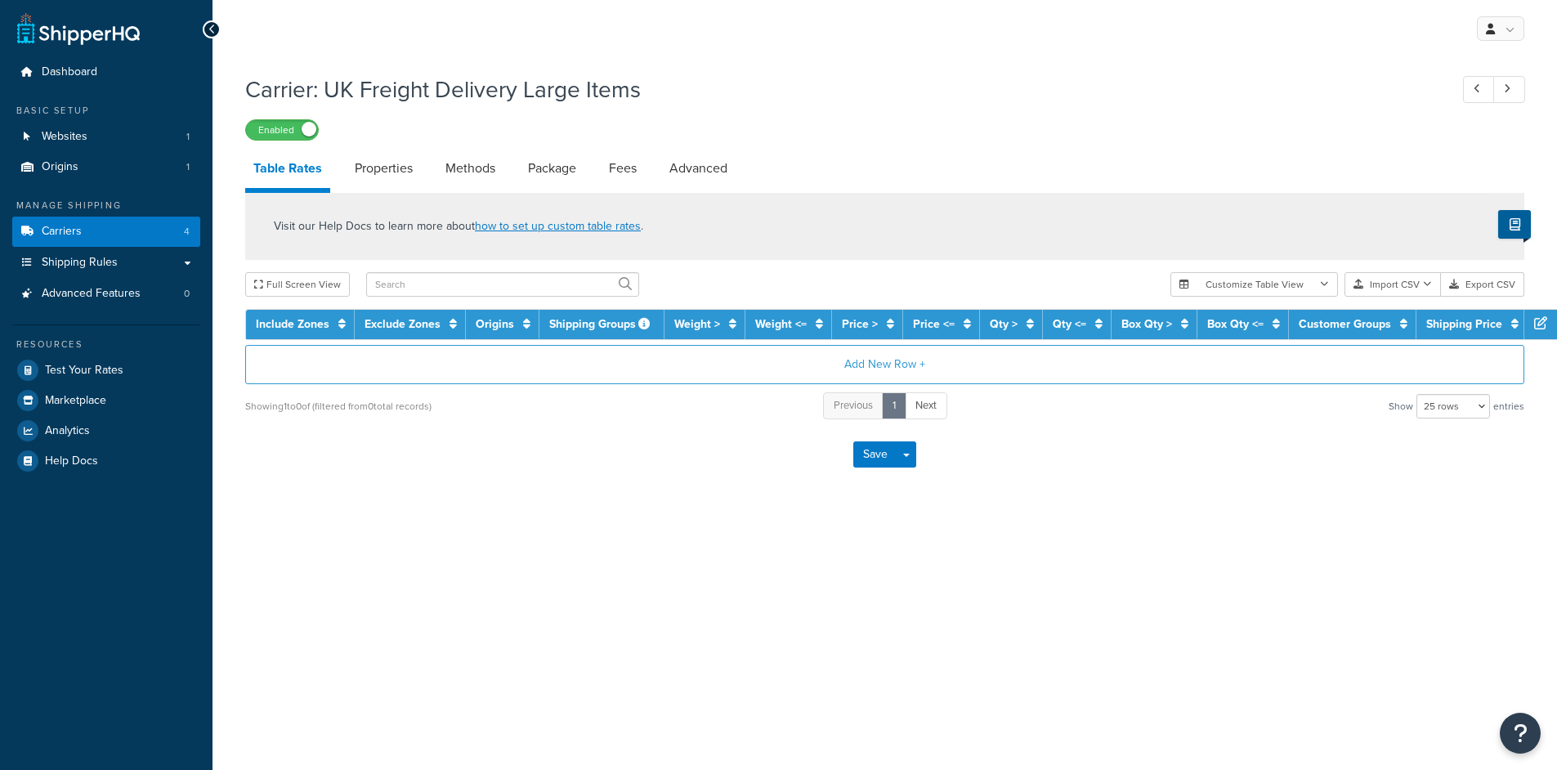
select select "25"
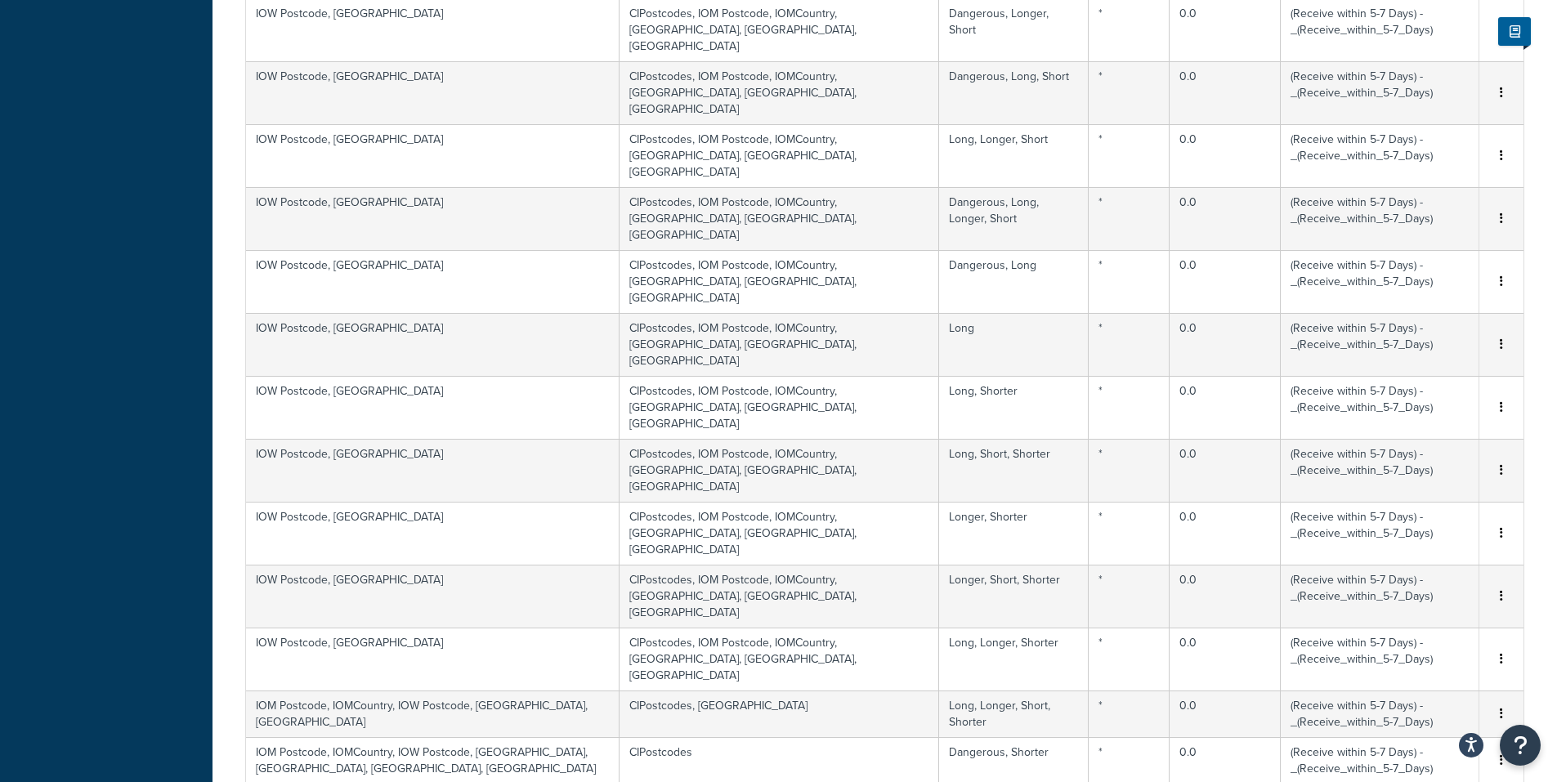
scroll to position [952, 0]
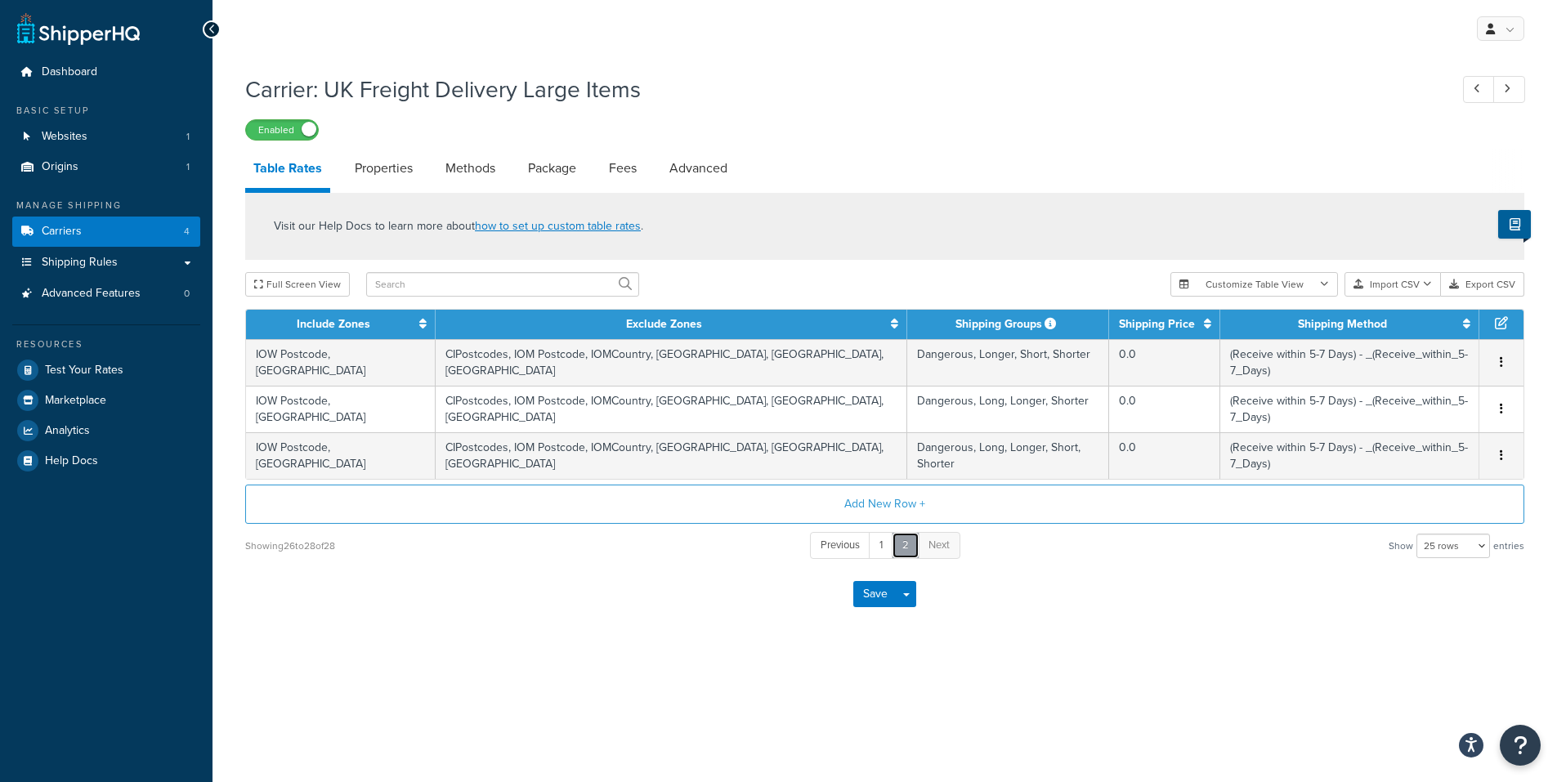
scroll to position [0, 0]
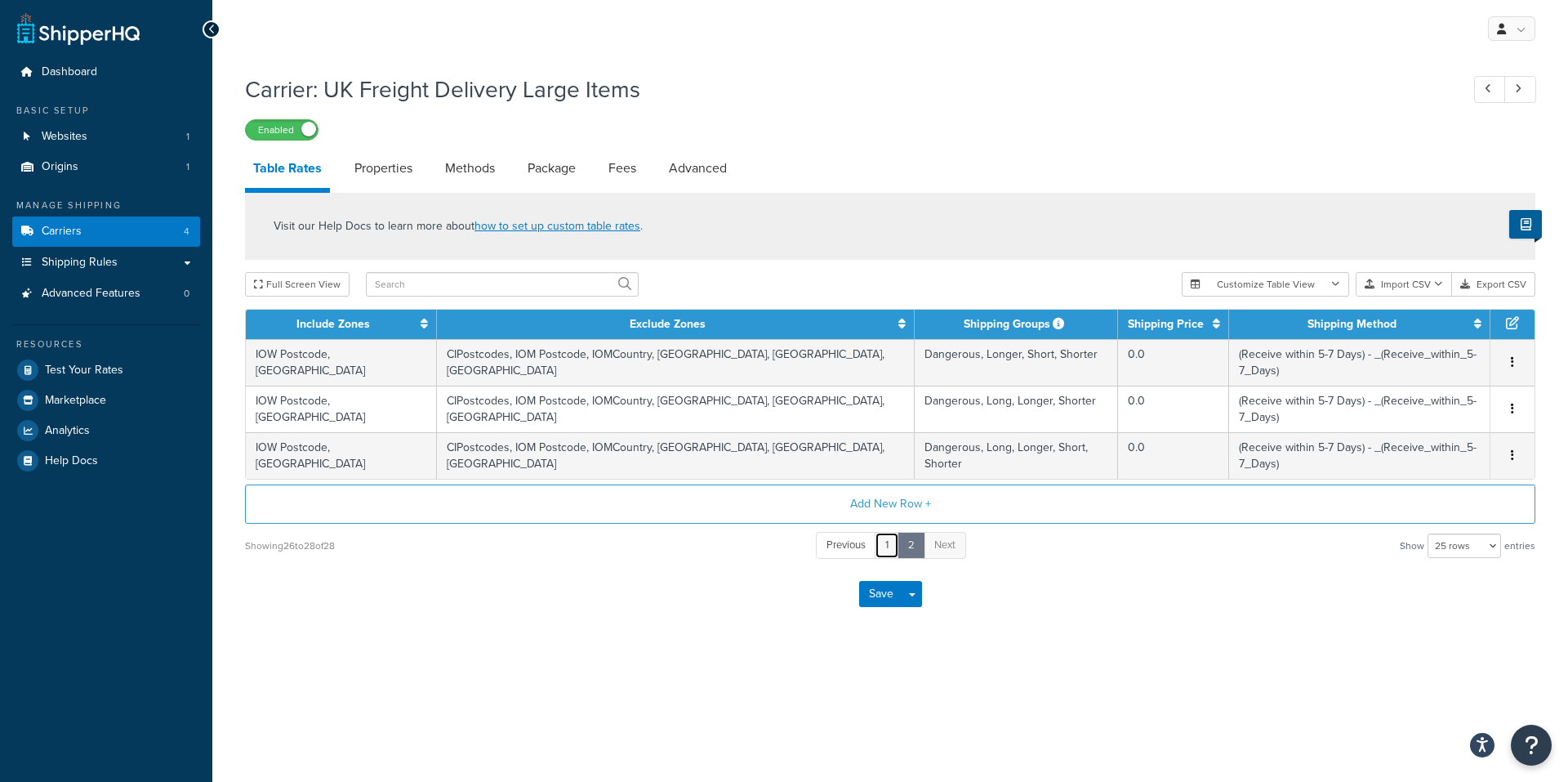
click at [882, 543] on link "1" at bounding box center [886, 545] width 25 height 27
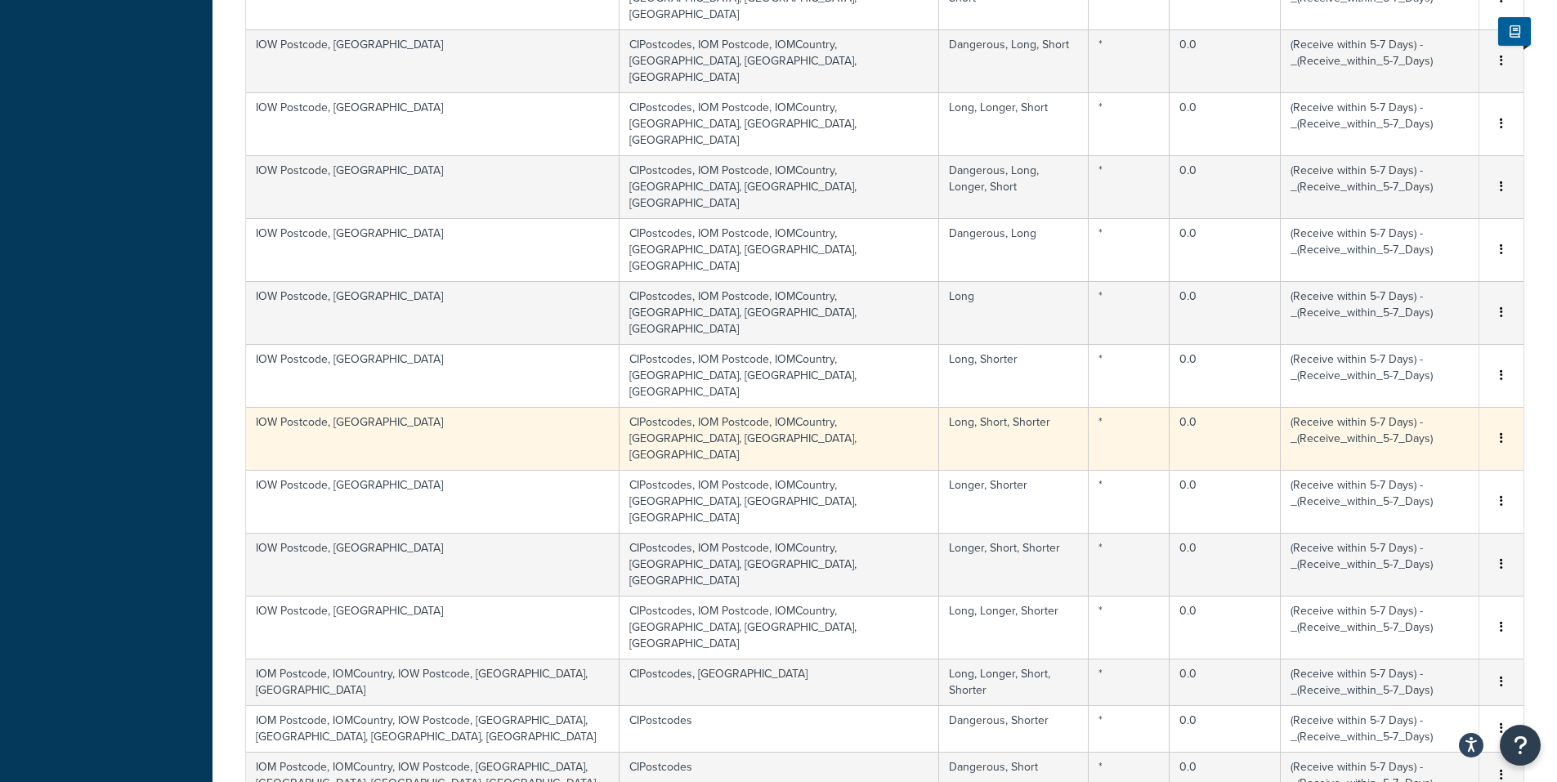
scroll to position [899, 0]
